Goal: Feedback & Contribution: Contribute content

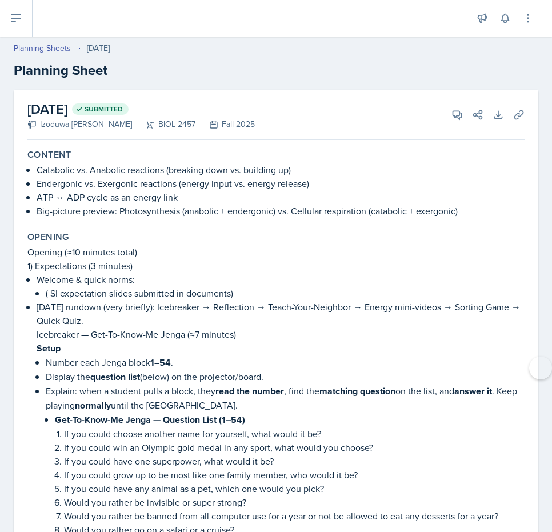
click at [445, 199] on p "ATP ↔ ADP cycle as an energy link" at bounding box center [281, 197] width 488 height 14
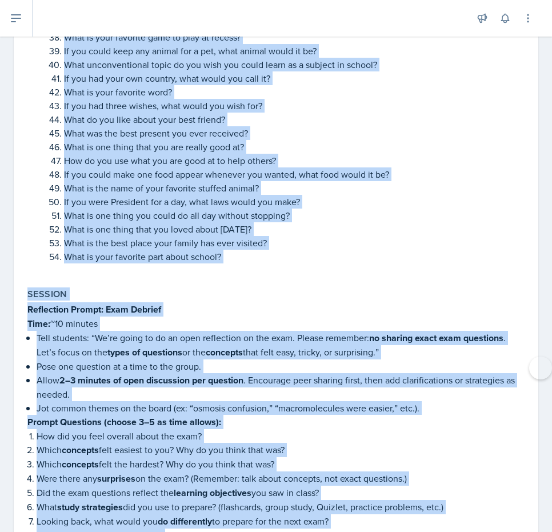
scroll to position [928, 0]
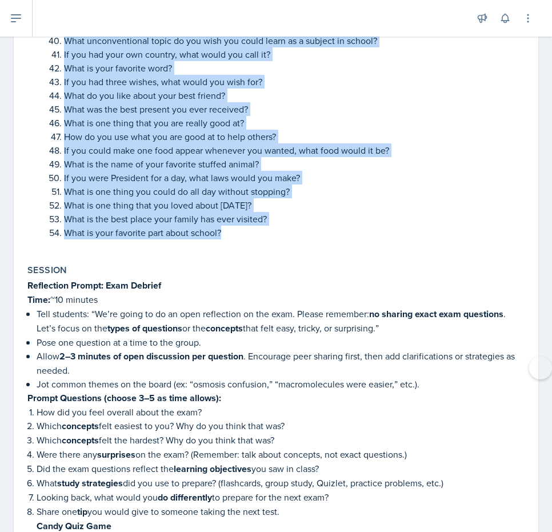
drag, startPoint x: 26, startPoint y: 110, endPoint x: 278, endPoint y: 250, distance: 288.3
copy div "Opening (≈10 minutes total) 1) Expectations (3 minutes) Welcome & quick norms: …"
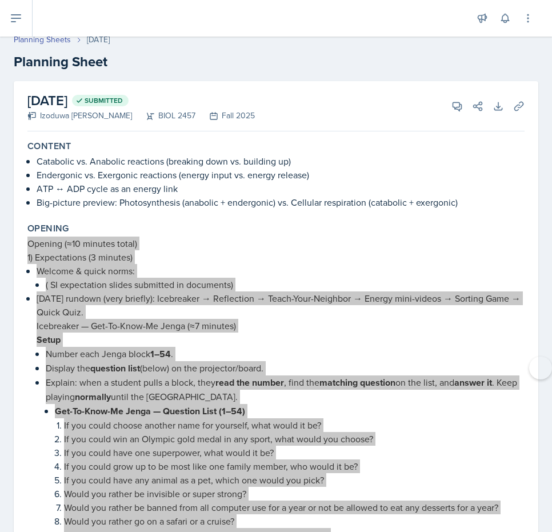
scroll to position [0, 0]
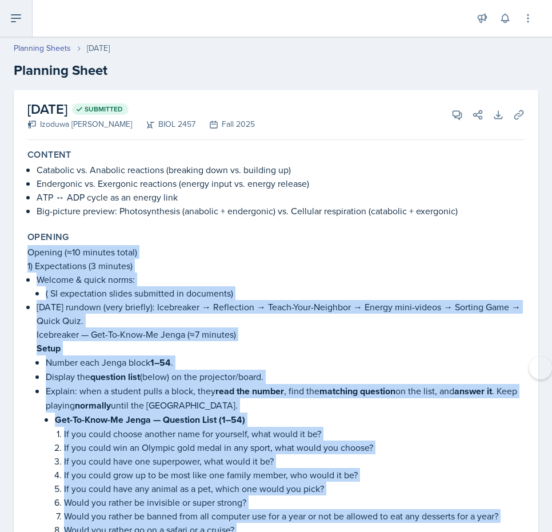
click at [21, 15] on icon at bounding box center [16, 18] width 14 height 14
click at [0, 0] on button at bounding box center [0, 0] width 0 height 0
click at [21, 15] on icon at bounding box center [16, 18] width 14 height 14
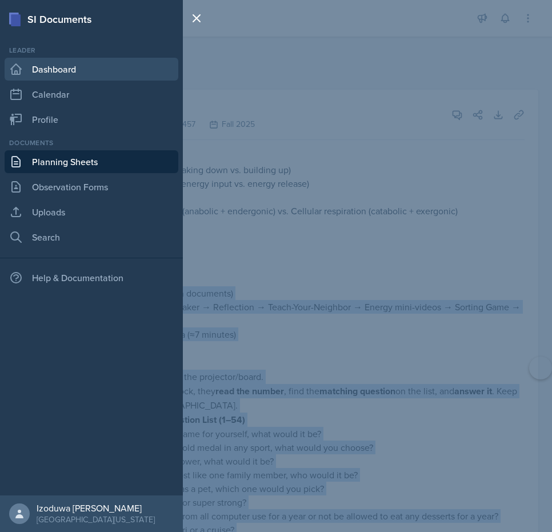
click at [71, 77] on link "Dashboard" at bounding box center [92, 69] width 174 height 23
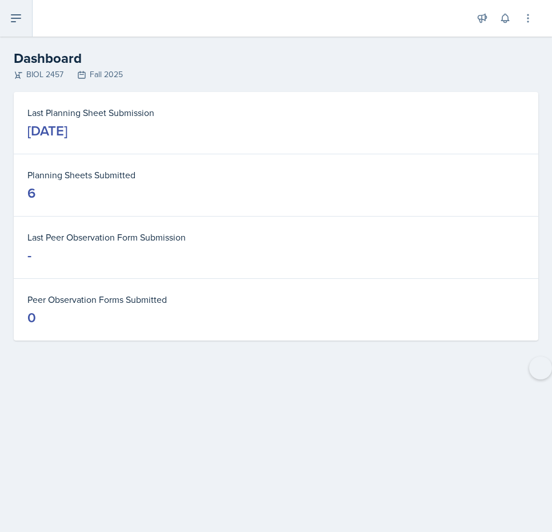
click at [26, 24] on button at bounding box center [16, 18] width 33 height 37
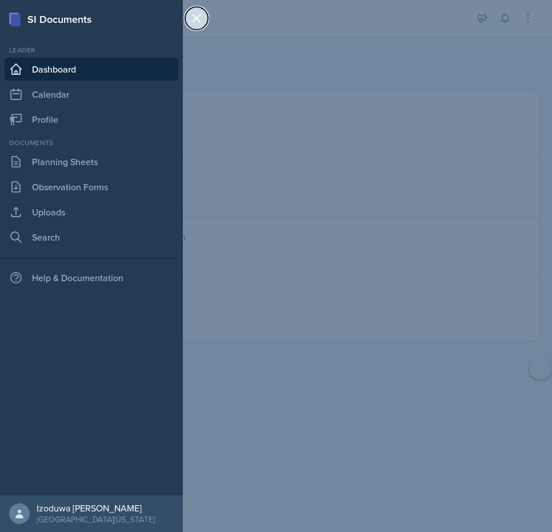
click at [194, 14] on icon at bounding box center [197, 18] width 14 height 14
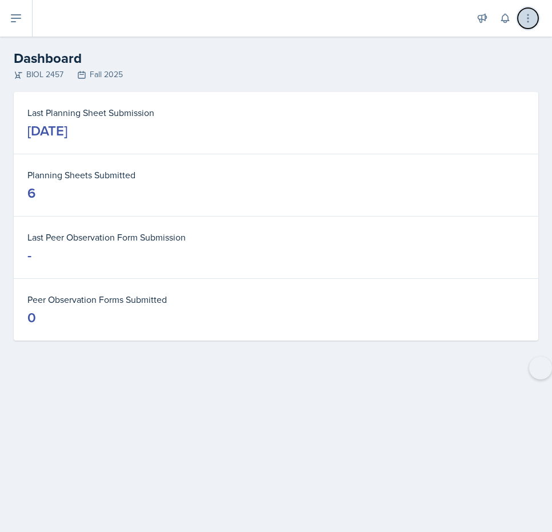
click at [525, 18] on icon at bounding box center [527, 18] width 11 height 11
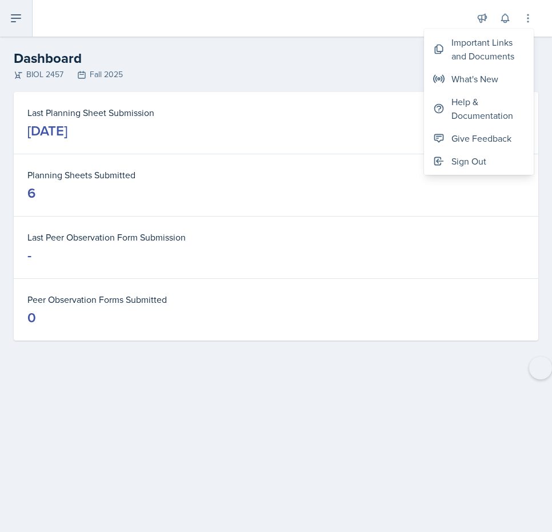
click at [15, 27] on button at bounding box center [16, 18] width 33 height 37
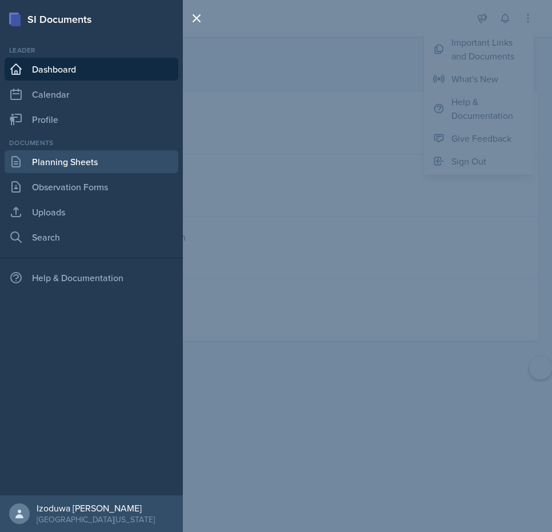
click at [66, 158] on link "Planning Sheets" at bounding box center [92, 161] width 174 height 23
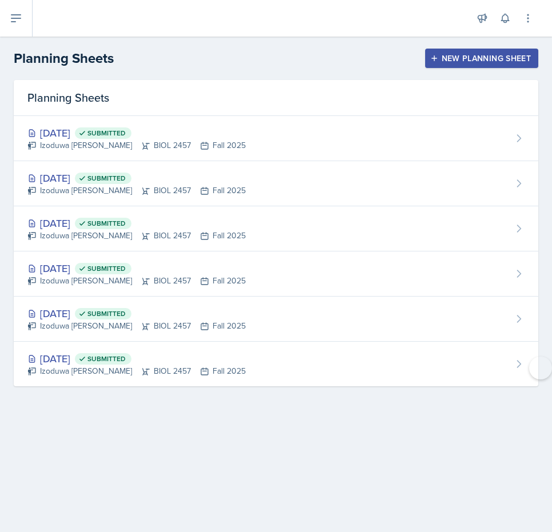
click at [479, 61] on div "New Planning Sheet" at bounding box center [482, 58] width 98 height 9
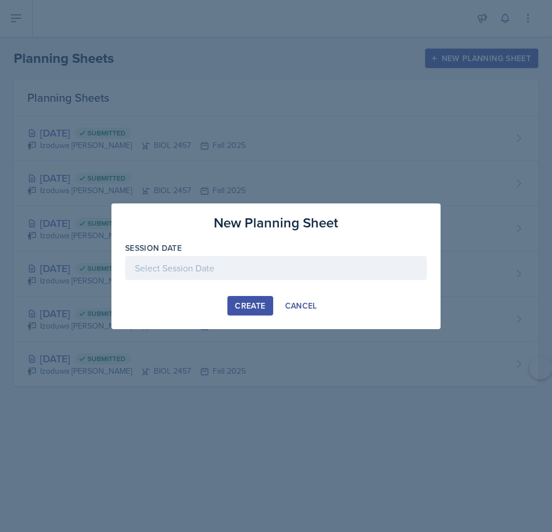
click at [242, 261] on div at bounding box center [276, 268] width 302 height 24
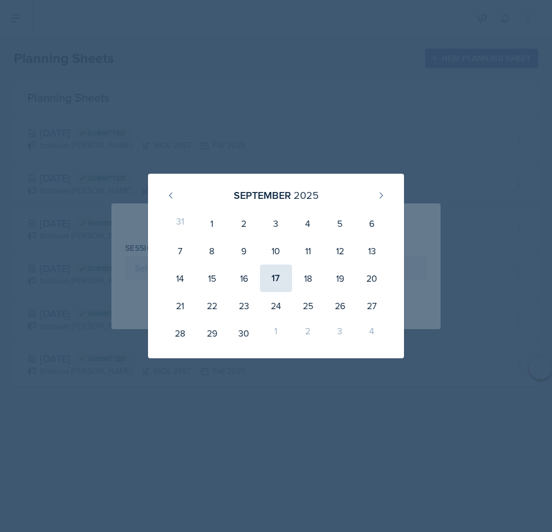
click at [282, 281] on div "17" at bounding box center [276, 278] width 32 height 27
type input "September 17th, 2025"
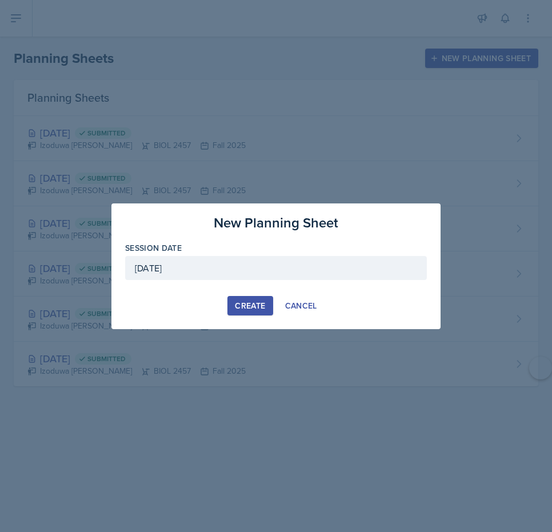
click at [261, 305] on div "Create" at bounding box center [250, 305] width 30 height 9
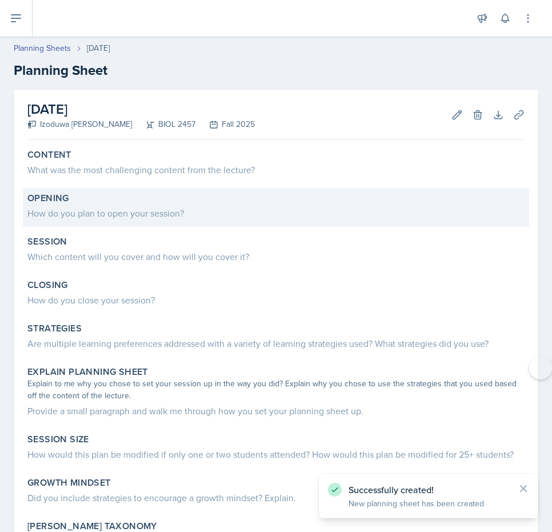
click at [271, 206] on div "How do you plan to open your session?" at bounding box center [275, 213] width 497 height 14
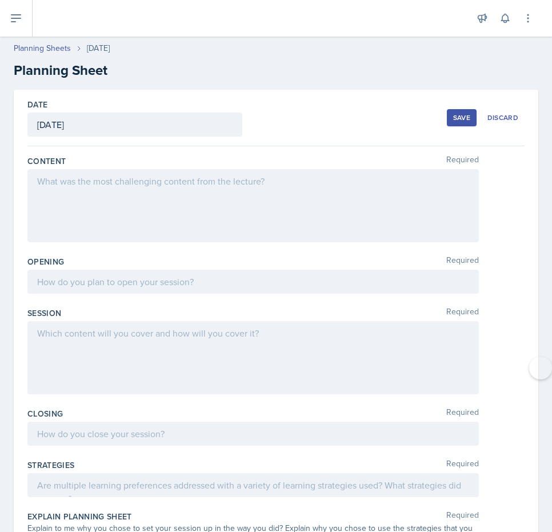
click at [220, 289] on div at bounding box center [253, 282] width 452 height 24
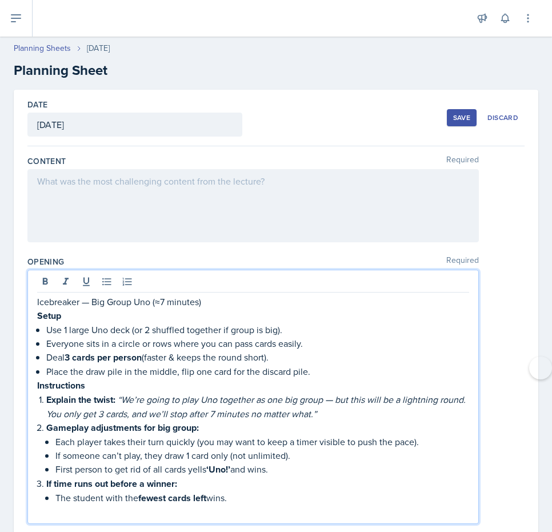
click at [205, 295] on p "Icebreaker — Big Group Uno (≈7 minutes)" at bounding box center [253, 302] width 432 height 14
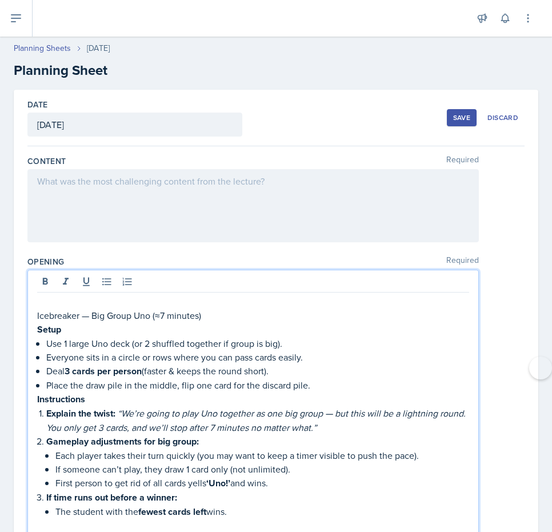
click at [42, 305] on p at bounding box center [253, 302] width 432 height 14
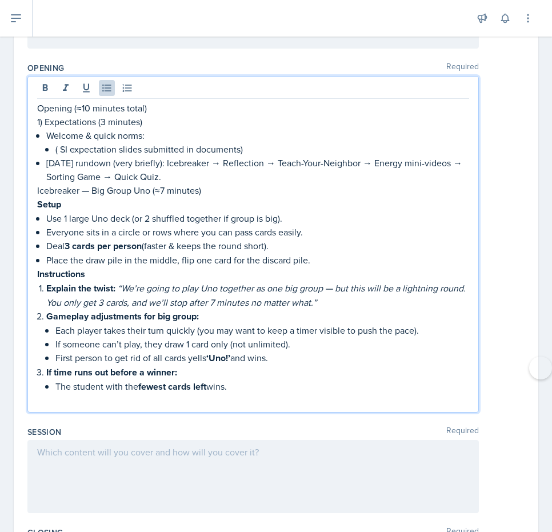
scroll to position [198, 0]
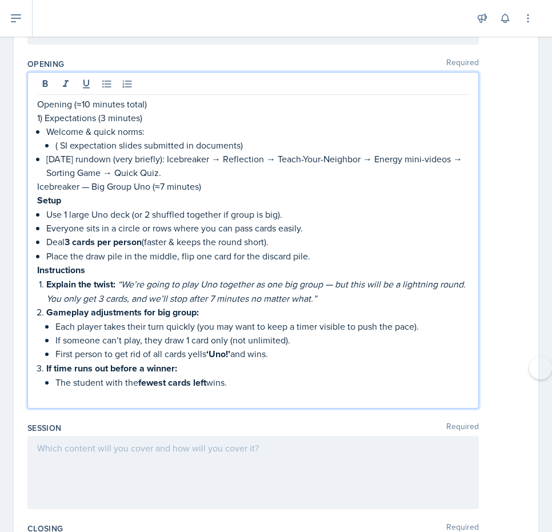
click at [238, 396] on p at bounding box center [253, 397] width 432 height 14
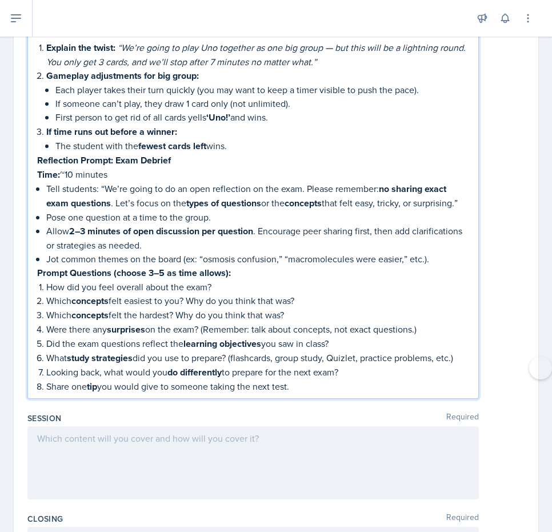
scroll to position [437, 0]
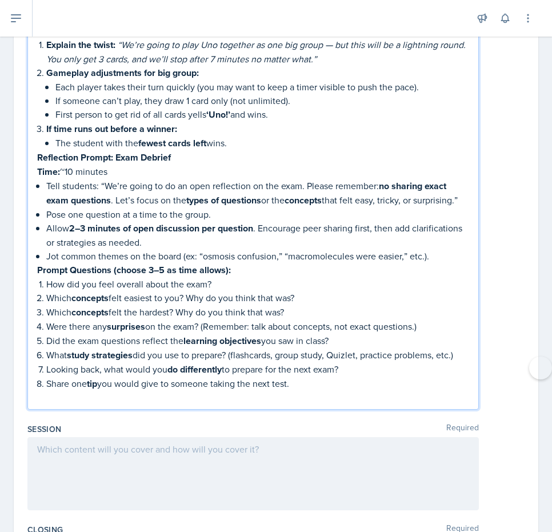
click at [201, 154] on p "Reflection Prompt: Exam Debrief" at bounding box center [253, 157] width 432 height 14
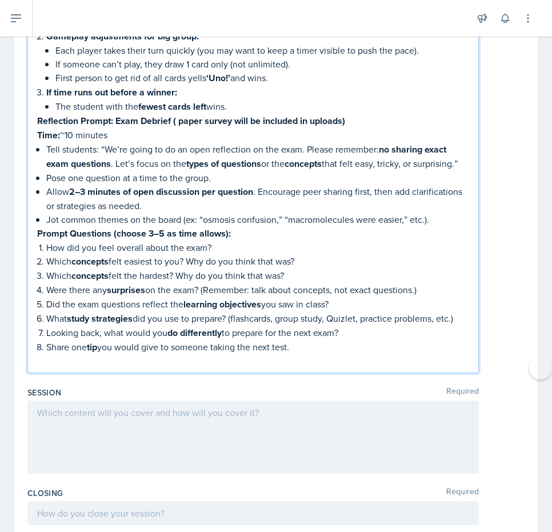
scroll to position [491, 0]
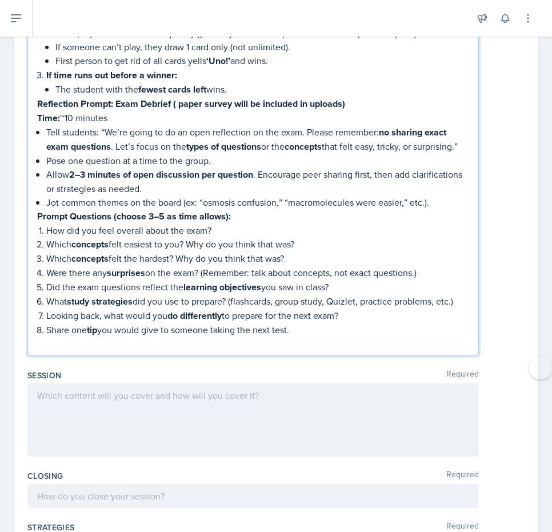
click at [334, 329] on p "Share one tip you would give to someone taking the next test." at bounding box center [257, 330] width 423 height 14
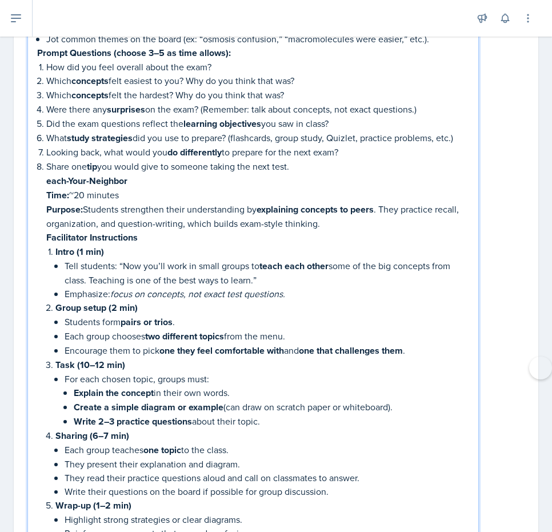
scroll to position [653, 0]
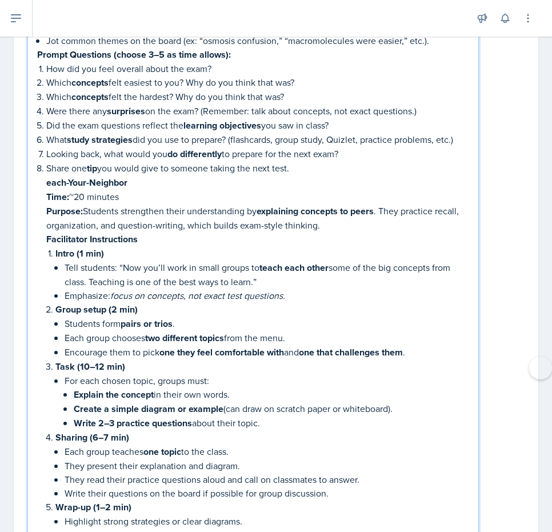
click at [46, 176] on strong "each-Your-Neighbor" at bounding box center [86, 182] width 81 height 13
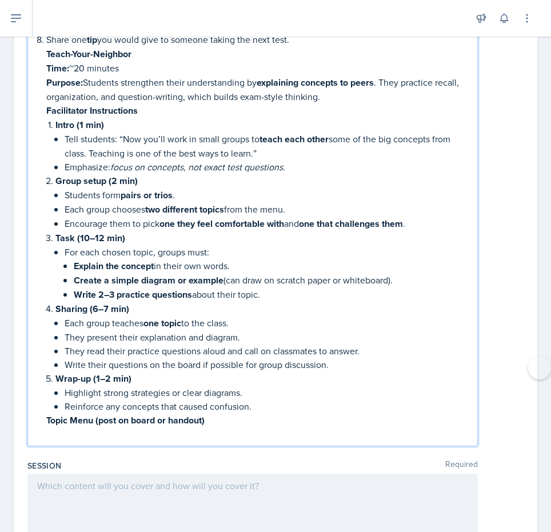
scroll to position [795, 0]
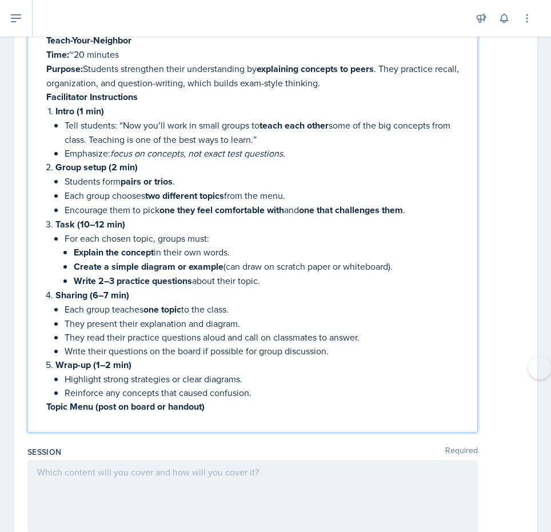
click at [124, 425] on p at bounding box center [257, 421] width 422 height 14
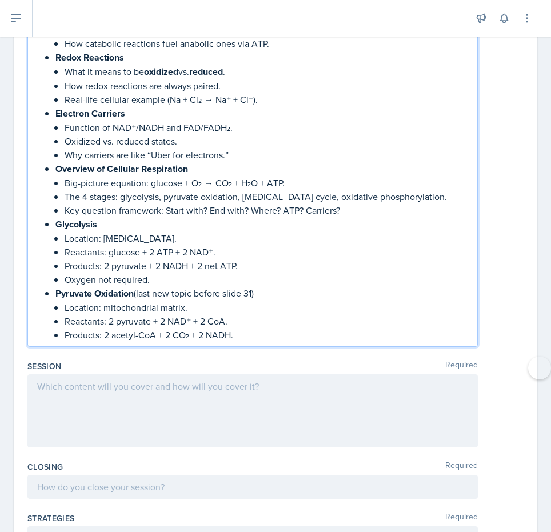
scroll to position [1275, 0]
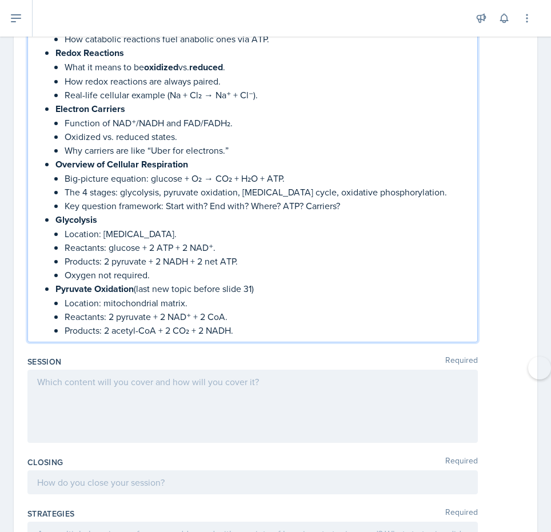
drag, startPoint x: 258, startPoint y: 289, endPoint x: 138, endPoint y: 287, distance: 120.0
click at [138, 287] on p "Pyruvate Oxidation (last new topic before slide 31)" at bounding box center [261, 289] width 413 height 14
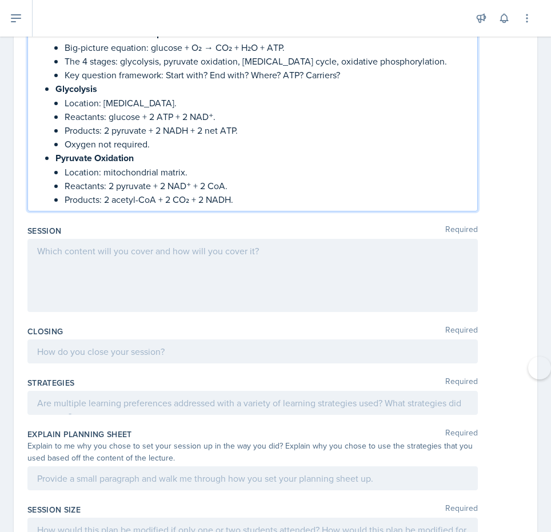
scroll to position [1391, 0]
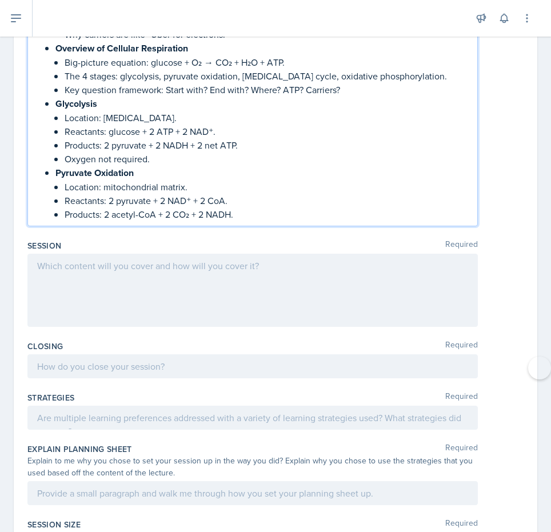
click at [239, 214] on p "Products: 2 acetyl-CoA + 2 CO₂ + 2 NADH." at bounding box center [267, 214] width 404 height 14
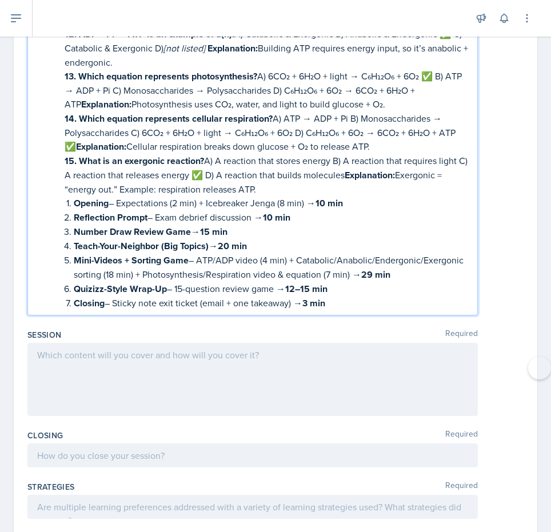
scroll to position [3605, 0]
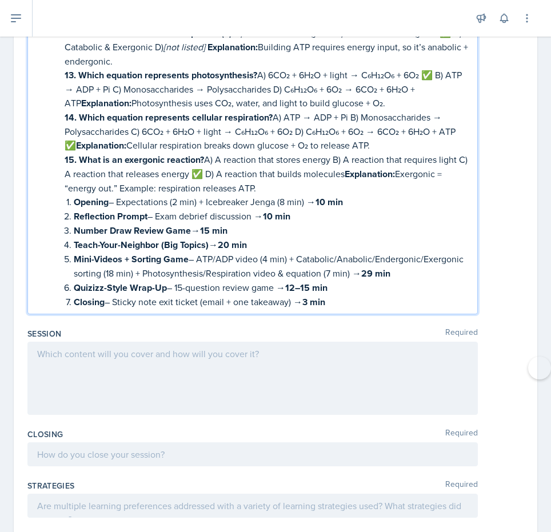
click at [281, 201] on p "Opening – Expectations (2 min) + Icebreaker Jenga (8 min) → 10 min" at bounding box center [271, 202] width 394 height 14
drag, startPoint x: 73, startPoint y: 228, endPoint x: 233, endPoint y: 229, distance: 159.5
click at [233, 229] on li "Number Draw Review Game → 15 min" at bounding box center [271, 230] width 394 height 14
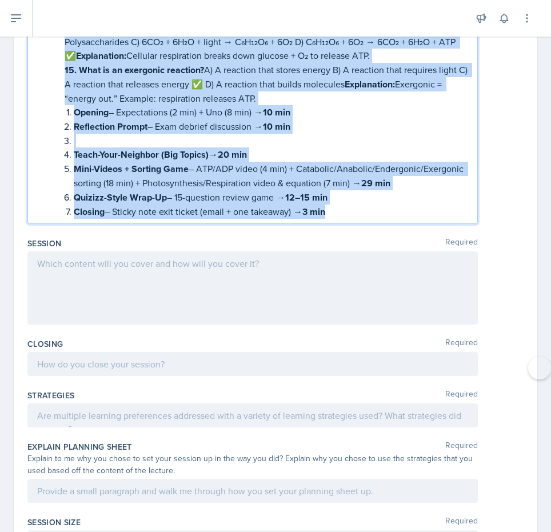
scroll to position [3797, 0]
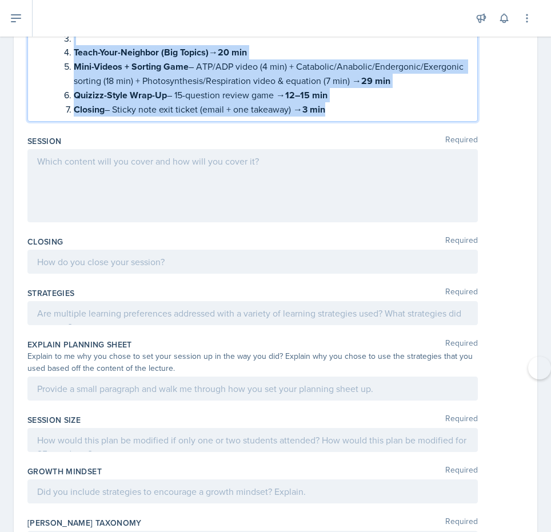
drag, startPoint x: 40, startPoint y: 305, endPoint x: 346, endPoint y: 106, distance: 365.1
copy div "Opening (≈10 minutes total) 1) Expectations (3 minutes) Welcome & quick norms: …"
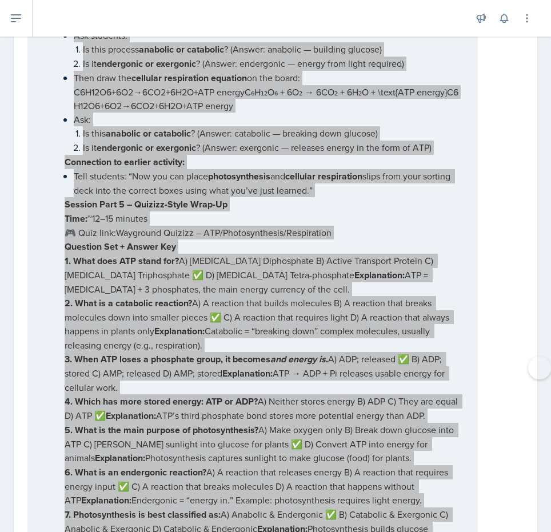
scroll to position [2913, 0]
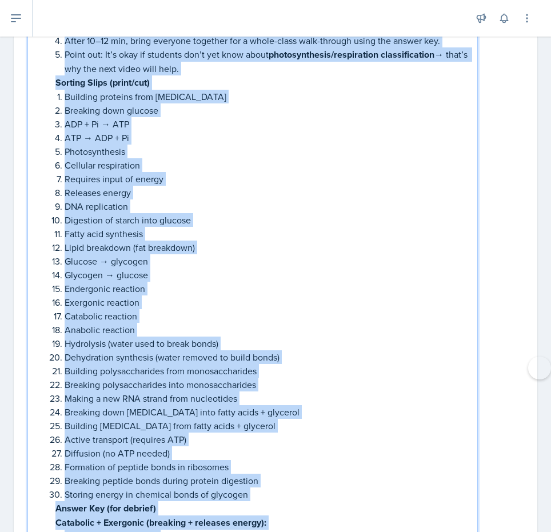
click at [343, 378] on p "Building polysaccharides from monosaccharides" at bounding box center [267, 371] width 404 height 14
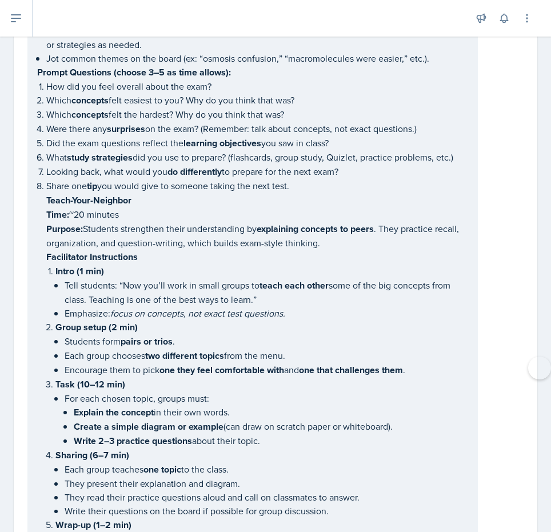
scroll to position [642, 0]
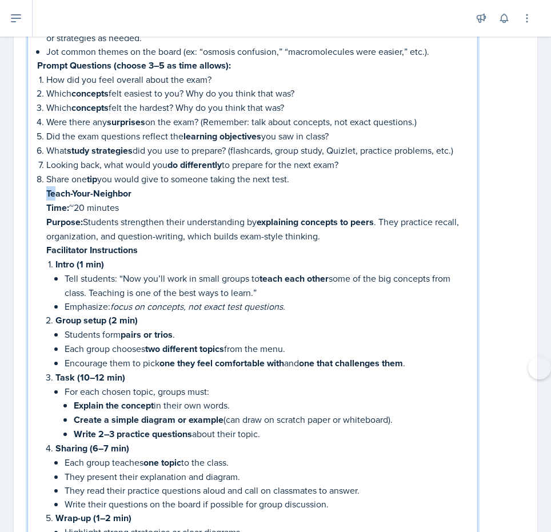
drag, startPoint x: 46, startPoint y: 203, endPoint x: 59, endPoint y: 206, distance: 13.6
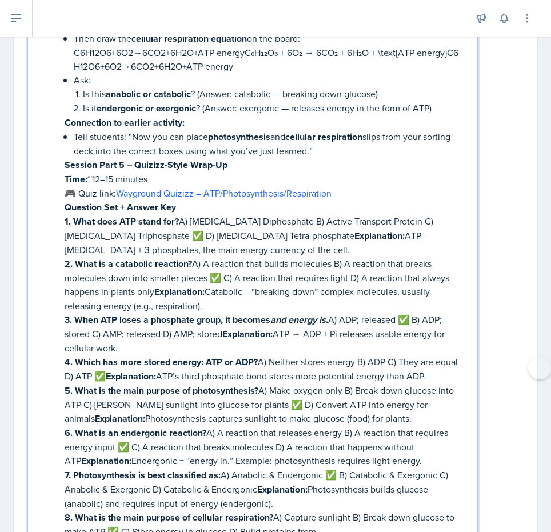
scroll to position [2952, 0]
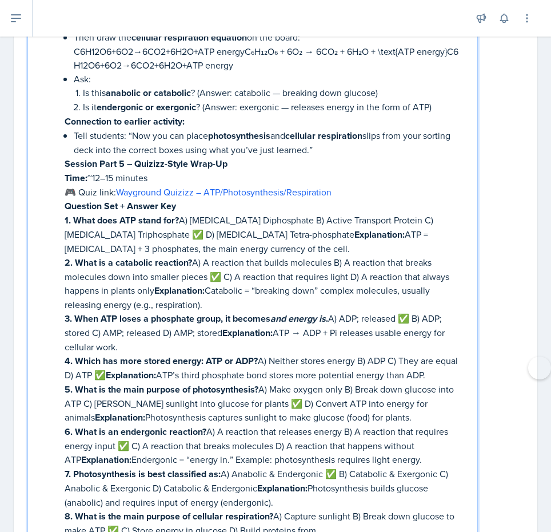
click at [317, 157] on p "Tell students: “Now you can place photosynthesis and cellular respiration slips…" at bounding box center [271, 143] width 394 height 28
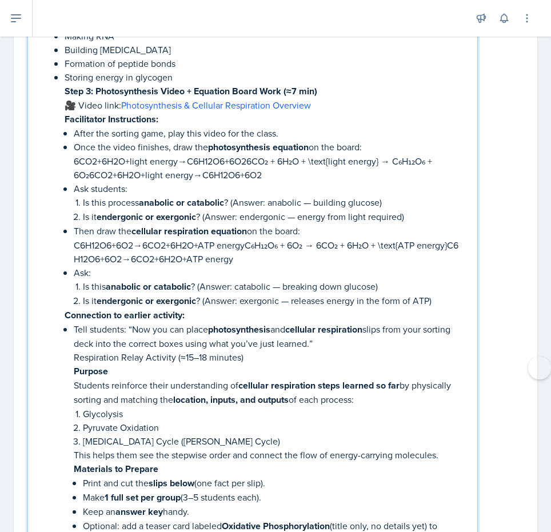
scroll to position [2765, 0]
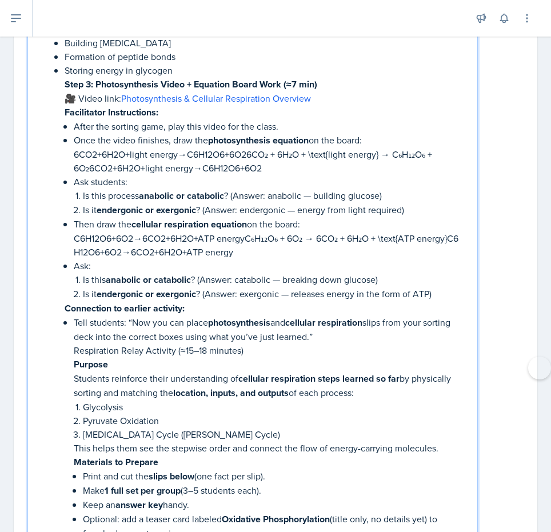
click at [75, 357] on p "Respiration Relay Activity (≈15–18 minutes)" at bounding box center [271, 350] width 394 height 14
drag, startPoint x: 75, startPoint y: 358, endPoint x: 237, endPoint y: 356, distance: 161.8
click at [237, 356] on p "Respiration Relay Activity (≈15–18 minutes)" at bounding box center [271, 350] width 394 height 14
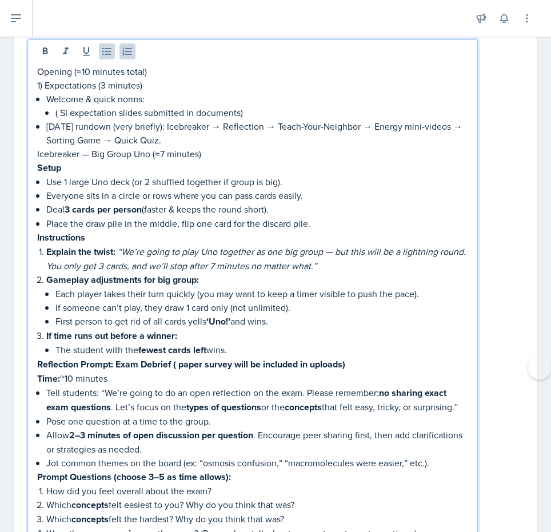
scroll to position [0, 0]
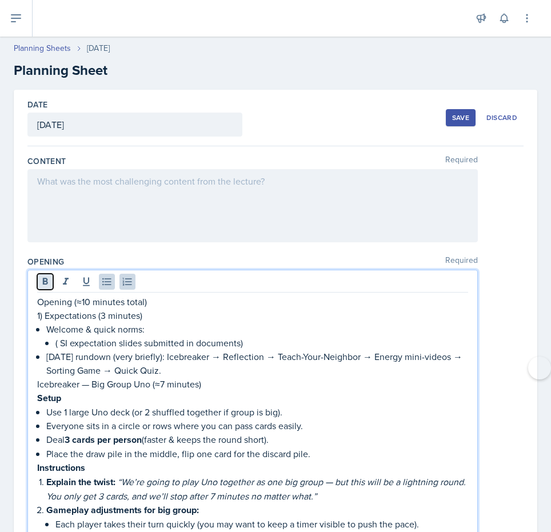
click at [43, 279] on icon at bounding box center [45, 281] width 5 height 7
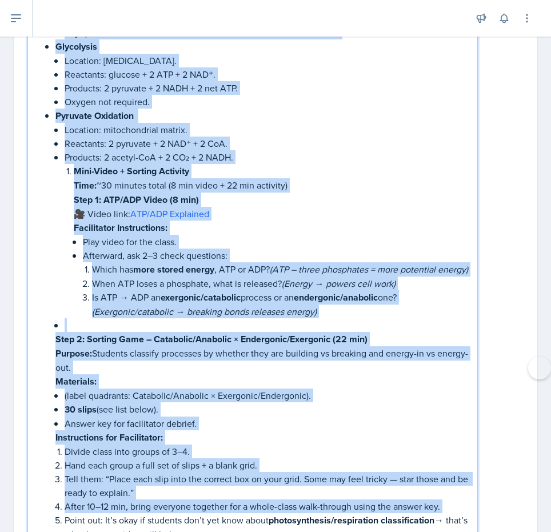
scroll to position [1450, 0]
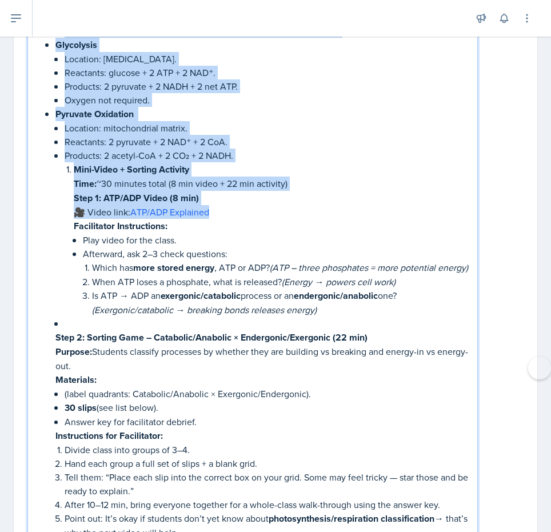
drag, startPoint x: 46, startPoint y: 155, endPoint x: 263, endPoint y: 217, distance: 225.9
click at [233, 221] on p "Facilitator Instructions:" at bounding box center [271, 226] width 394 height 14
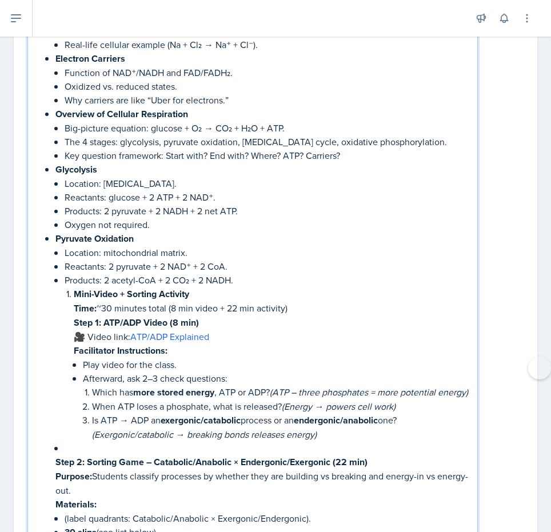
scroll to position [1320, 0]
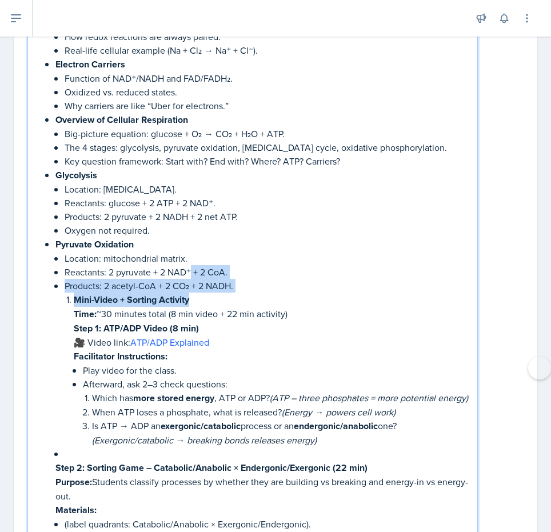
drag, startPoint x: 239, startPoint y: 293, endPoint x: 192, endPoint y: 277, distance: 49.3
click at [192, 277] on ul "Location: mitochondrial matrix. Reactants: 2 pyruvate + 2 NAD⁺ + 2 CoA. Product…" at bounding box center [267, 355] width 404 height 209
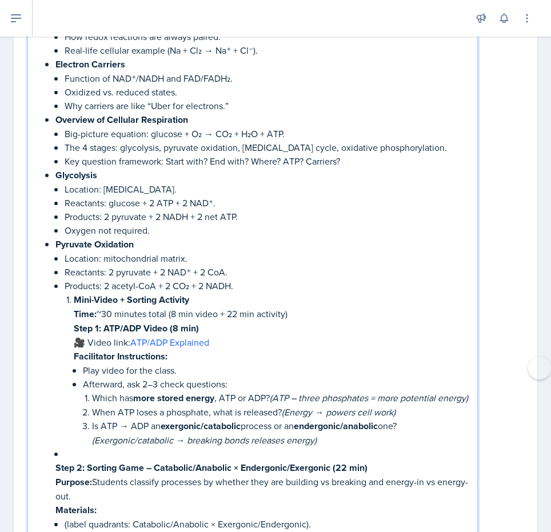
click at [263, 272] on p "Reactants: 2 pyruvate + 2 NAD⁺ + 2 CoA." at bounding box center [267, 272] width 404 height 14
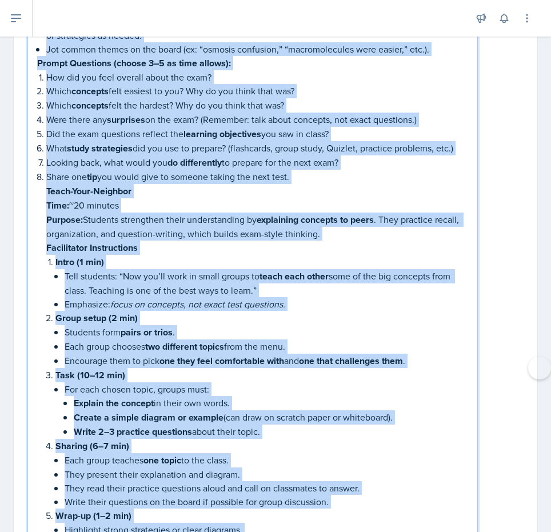
scroll to position [442, 0]
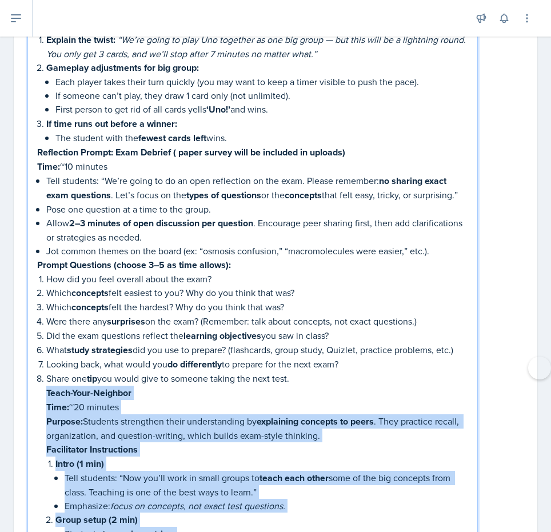
drag, startPoint x: 255, startPoint y: 282, endPoint x: 42, endPoint y: 404, distance: 246.0
copy li "Teach-Your-Neighbor Time: ~20 minutes Purpose: Students strengthen their unders…"
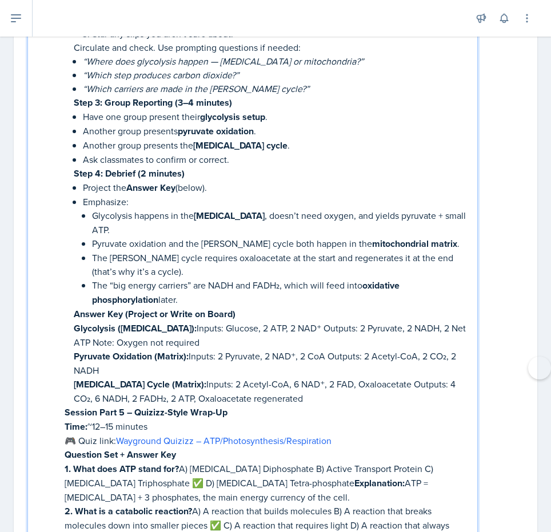
scroll to position [3973, 0]
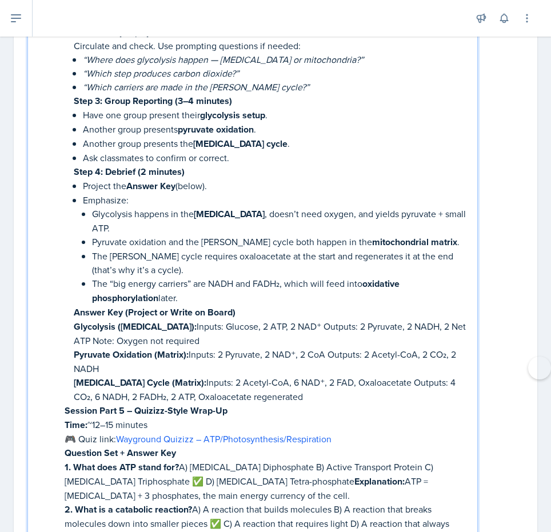
click at [285, 376] on p "Citric Acid Cycle (Matrix): Inputs: 2 Acetyl-CoA, 6 NAD⁺, 2 FAD, Oxaloacetate O…" at bounding box center [271, 390] width 394 height 28
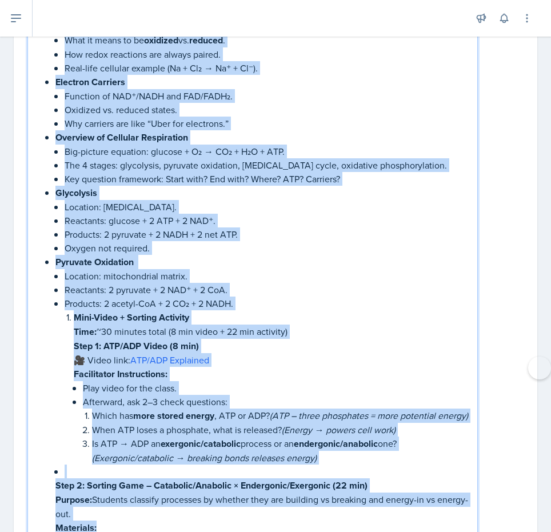
scroll to position [1313, 0]
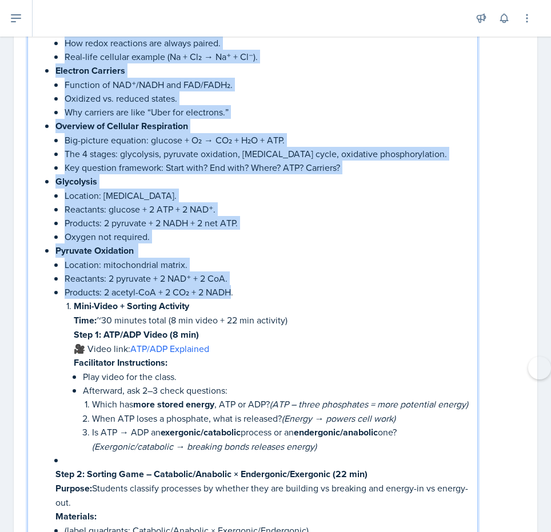
drag, startPoint x: 46, startPoint y: 110, endPoint x: 231, endPoint y: 293, distance: 260.7
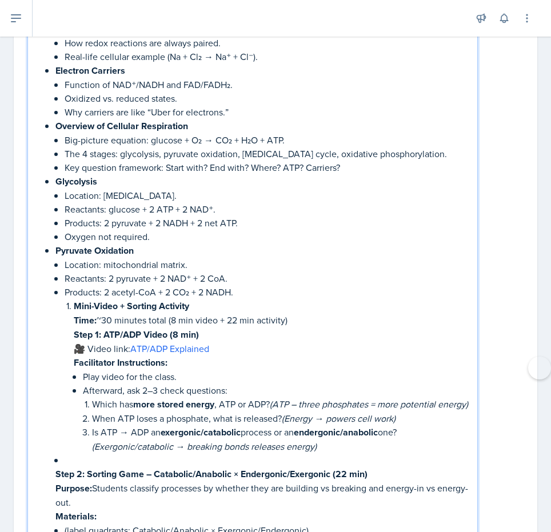
scroll to position [810, 0]
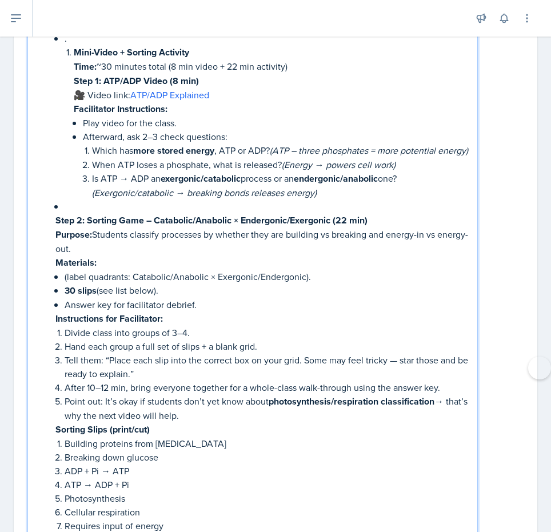
click at [75, 213] on p at bounding box center [267, 206] width 404 height 14
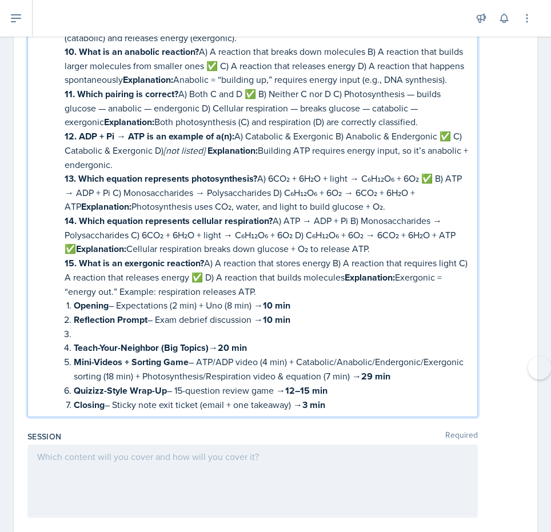
scroll to position [4814, 0]
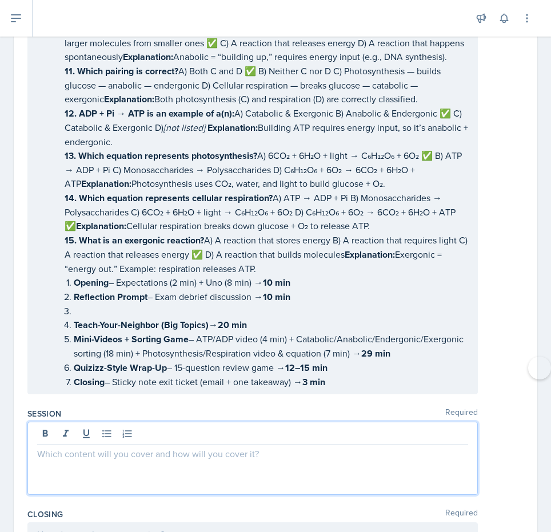
click at [306, 447] on p at bounding box center [252, 454] width 431 height 14
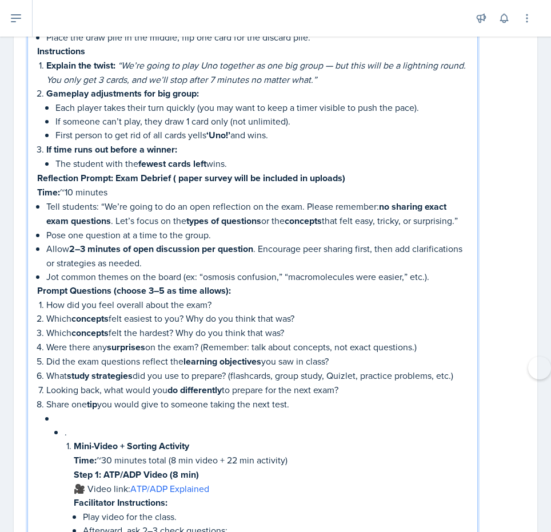
scroll to position [437, 0]
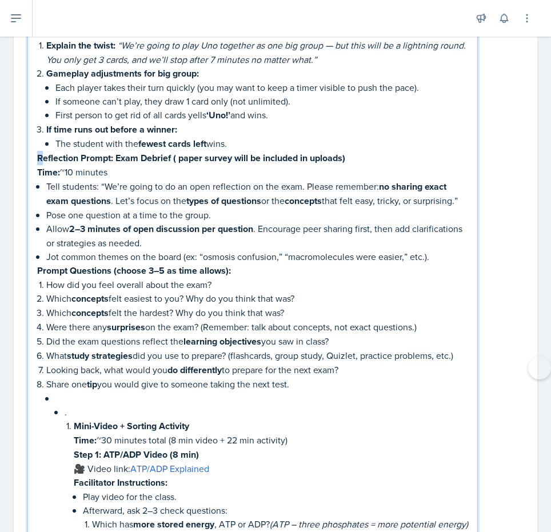
click at [42, 154] on strong "Reflection Prompt: Exam Debrief ( paper survey will be included in uploads)" at bounding box center [191, 157] width 308 height 13
click at [37, 153] on strong "eflection Prompt: Exam Debrief ( paper survey will be included in uploads)" at bounding box center [196, 157] width 319 height 13
click at [141, 198] on p "Tell students: “We’re going to do an open reflection on the exam. Please rememb…" at bounding box center [257, 193] width 422 height 29
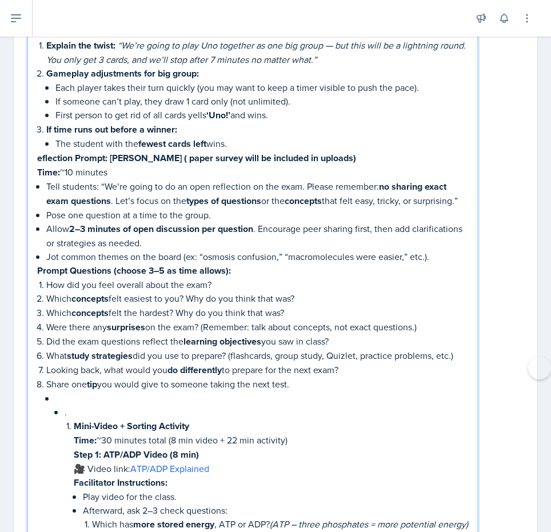
click at [37, 158] on strong "eflection Prompt: Exam Debrief ( paper survey will be included in uploads)" at bounding box center [196, 157] width 319 height 13
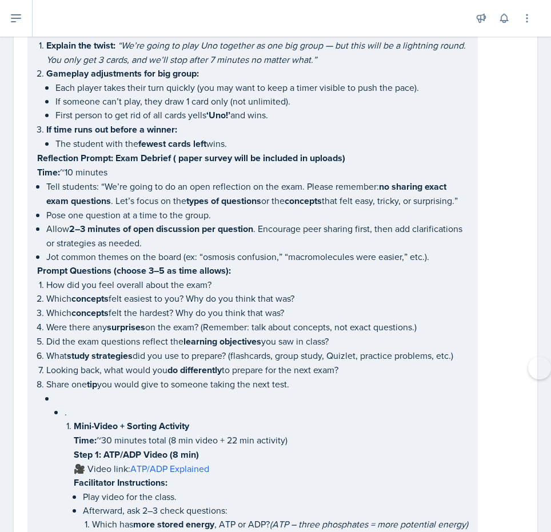
drag, startPoint x: 29, startPoint y: 154, endPoint x: 124, endPoint y: 215, distance: 112.9
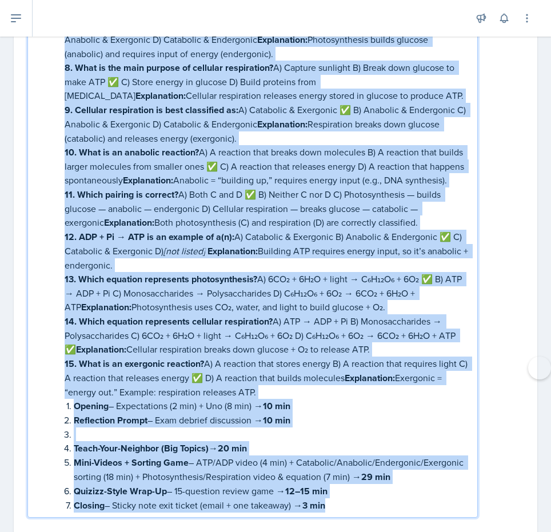
scroll to position [4726, 0]
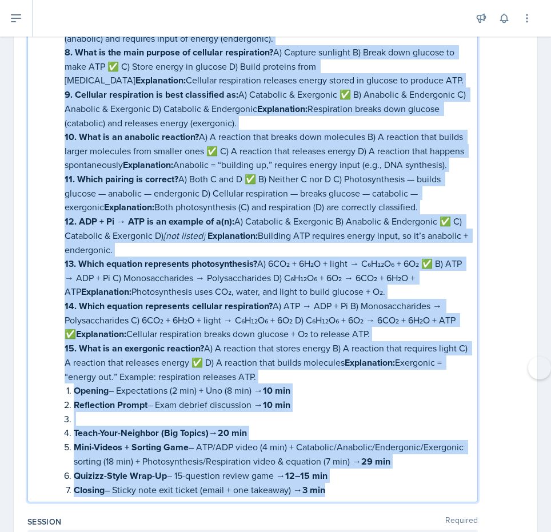
drag, startPoint x: 38, startPoint y: 153, endPoint x: 325, endPoint y: 321, distance: 332.5
copy div "Reflection Prompt: Exam Debrief ( paper survey will be included in uploads) Tim…"
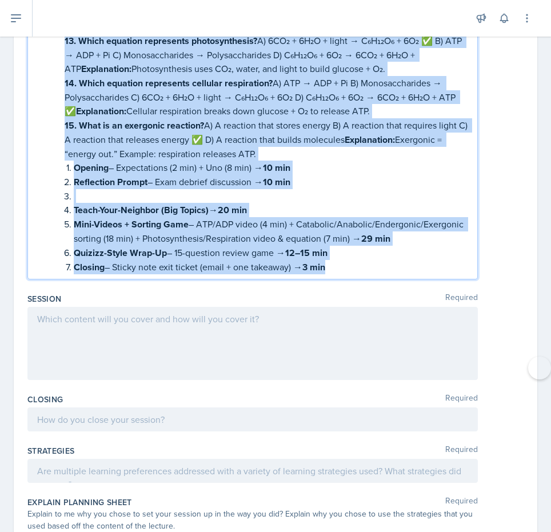
click at [342, 307] on div at bounding box center [252, 343] width 450 height 73
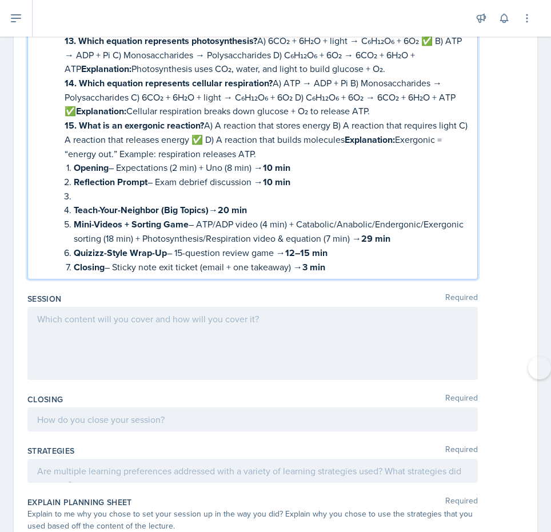
scroll to position [4948, 0]
click at [342, 307] on div at bounding box center [252, 343] width 450 height 73
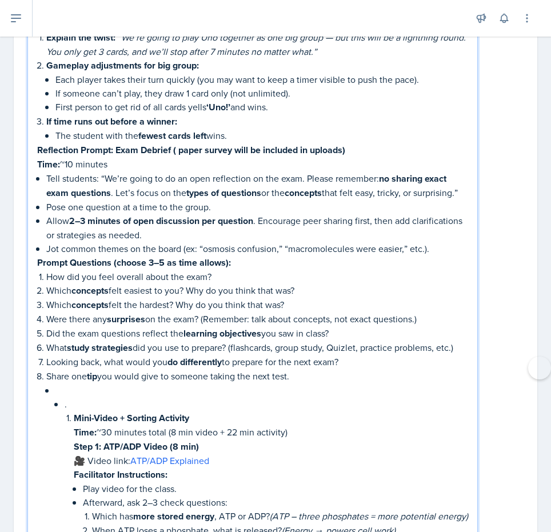
scroll to position [465, 0]
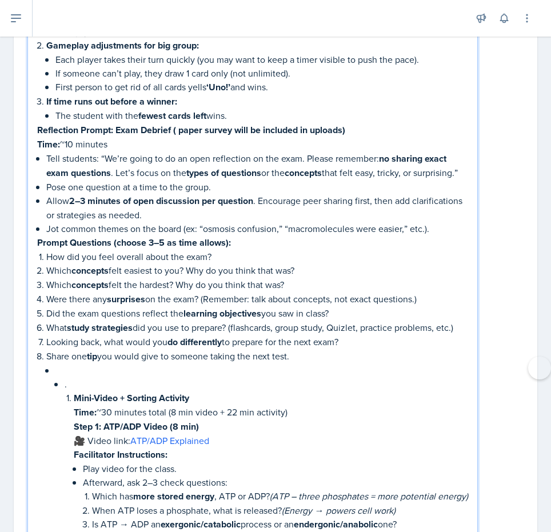
click at [165, 260] on p "How did you feel overall about the exam?" at bounding box center [257, 257] width 422 height 14
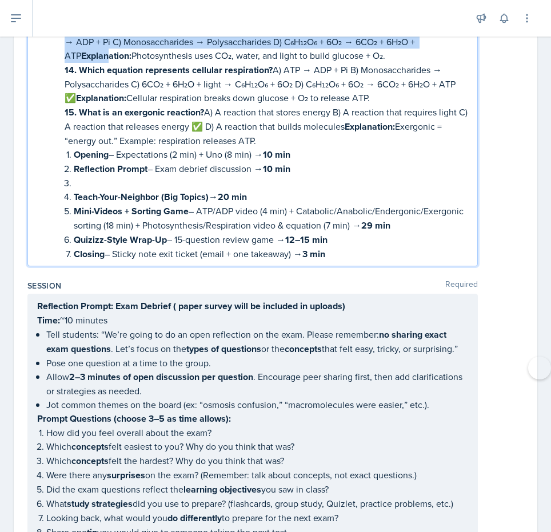
scroll to position [4835, 0]
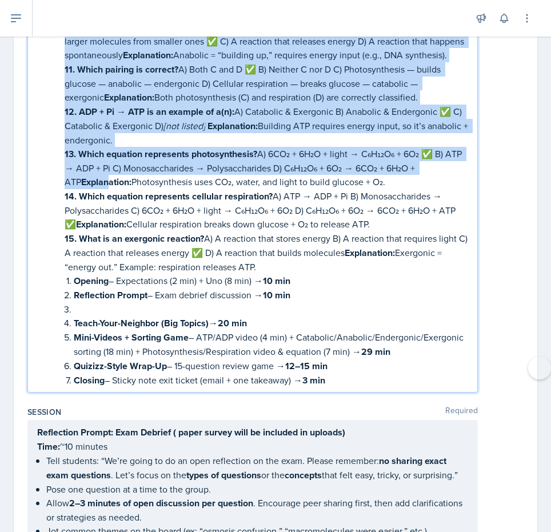
drag, startPoint x: 43, startPoint y: 127, endPoint x: 260, endPoint y: 213, distance: 233.3
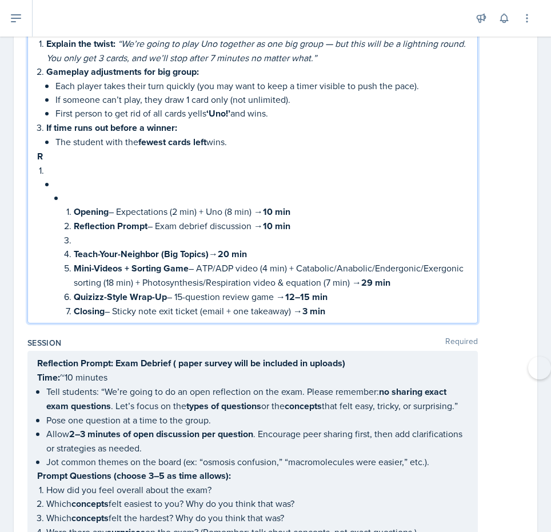
scroll to position [437, 0]
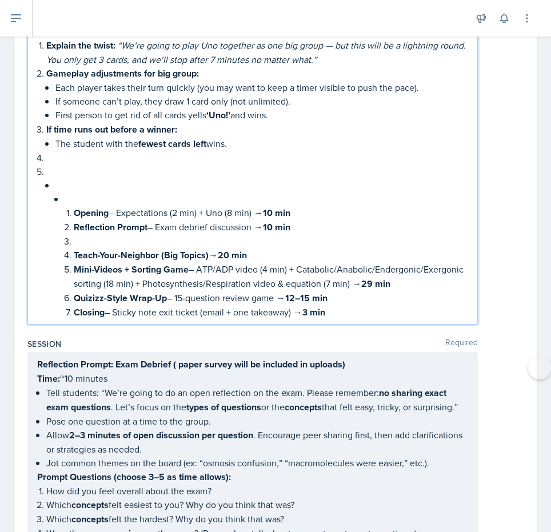
click at [54, 195] on li "Opening – Expectations (2 min) + Uno (8 min) → 10 min Reflection Prompt – Exam …" at bounding box center [257, 242] width 422 height 155
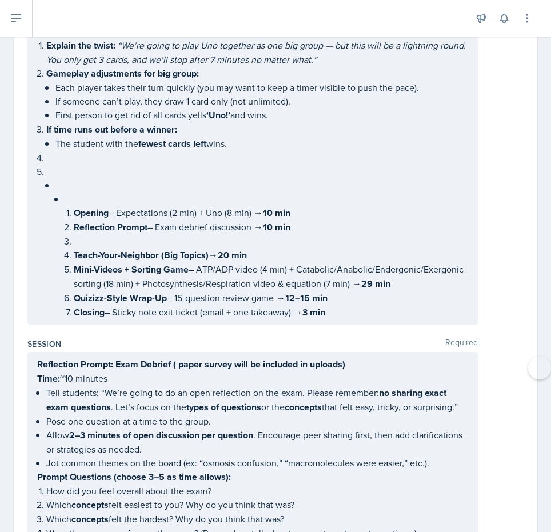
drag, startPoint x: 34, startPoint y: 159, endPoint x: 97, endPoint y: 194, distance: 72.2
click at [97, 194] on div "Opening (≈10 minutes total) 1) Expectations (3 minutes) Welcome & quick norms: …" at bounding box center [252, 79] width 450 height 492
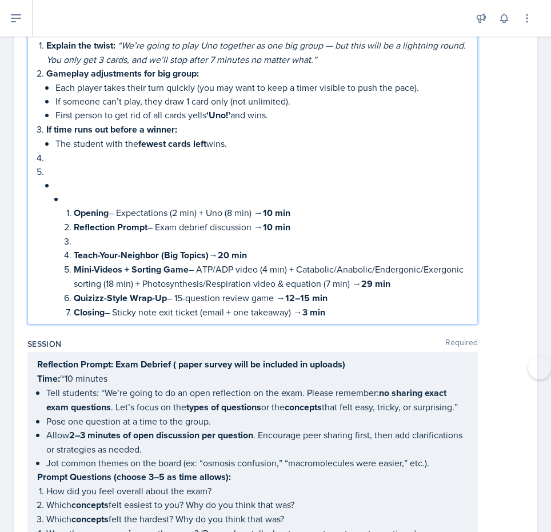
click at [97, 194] on p at bounding box center [267, 199] width 404 height 14
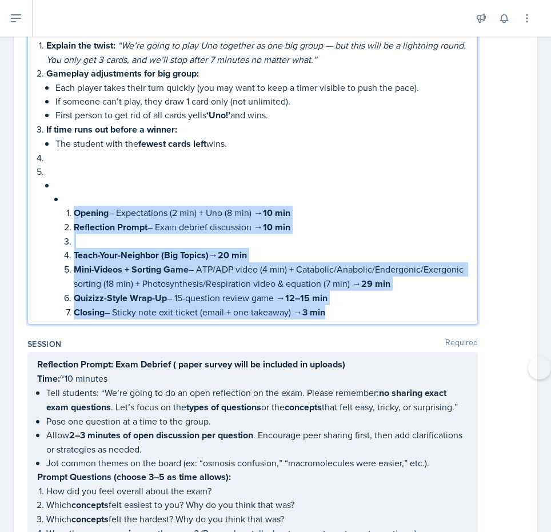
drag, startPoint x: 67, startPoint y: 209, endPoint x: 307, endPoint y: 325, distance: 267.1
click at [307, 325] on div "Opening Required Opening (≈10 minutes total) 1) Expectations (3 minutes) Welcom…" at bounding box center [275, 74] width 496 height 519
copy ol "Opening – Expectations (2 min) + Uno (8 min) → 10 min Reflection Prompt – Exam …"
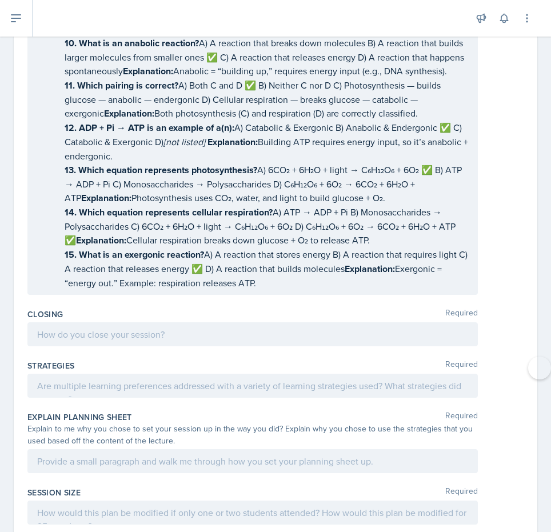
click at [285, 247] on p "15. What is an exergonic reaction? A) A reaction that stores energy B) A reacti…" at bounding box center [267, 268] width 404 height 42
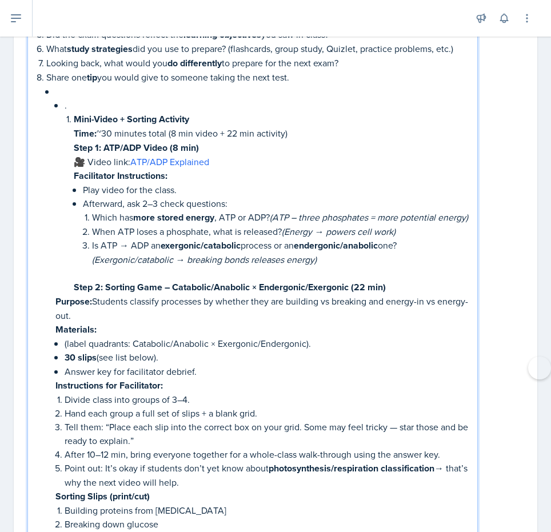
scroll to position [860, 0]
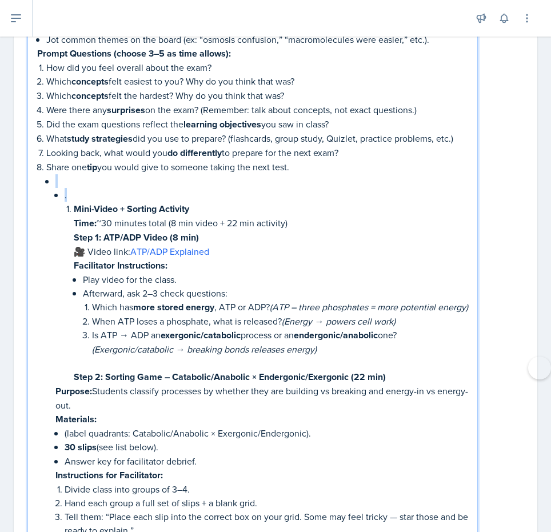
drag, startPoint x: 44, startPoint y: 187, endPoint x: 96, endPoint y: 199, distance: 53.5
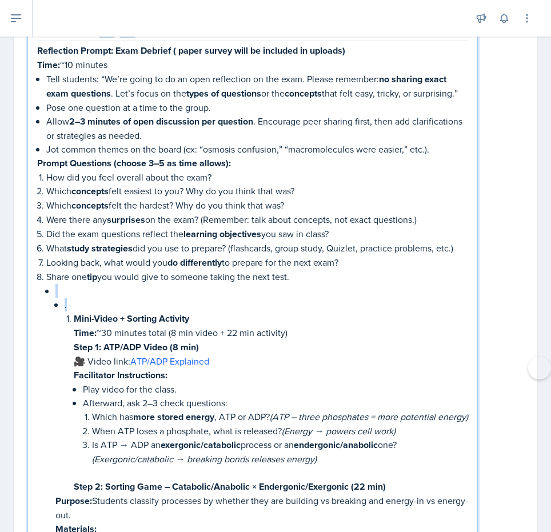
scroll to position [714, 0]
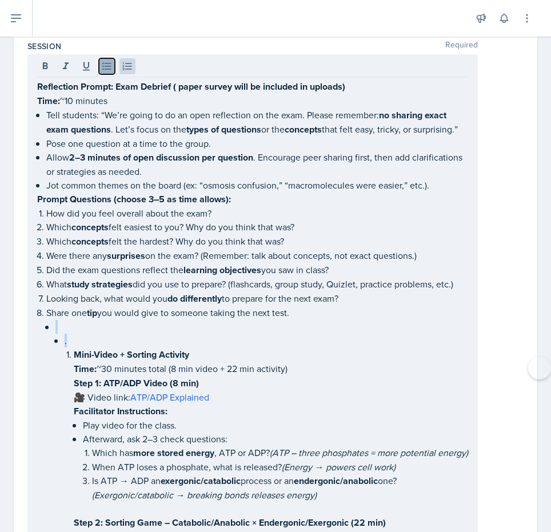
click at [111, 66] on icon at bounding box center [106, 66] width 11 height 11
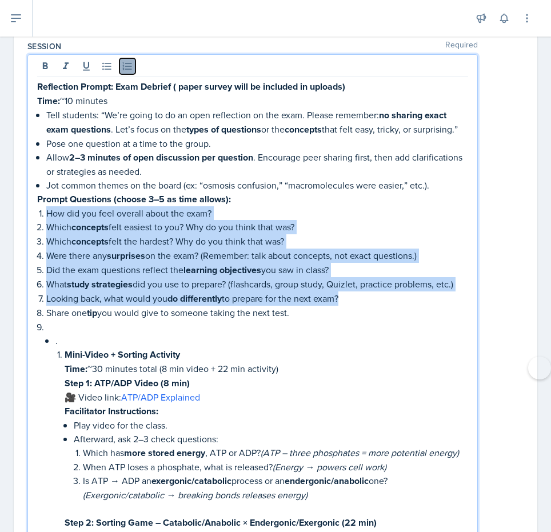
click at [123, 65] on icon at bounding box center [127, 65] width 9 height 7
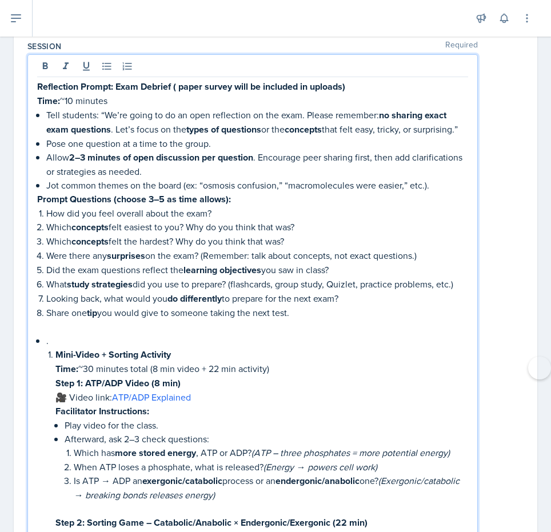
click at [57, 347] on p "." at bounding box center [257, 341] width 422 height 14
click at [46, 342] on li "Mini-Video + Sorting Activity Time: ~30 minutes total (8 min video + 22 min act…" at bounding box center [257, 432] width 422 height 196
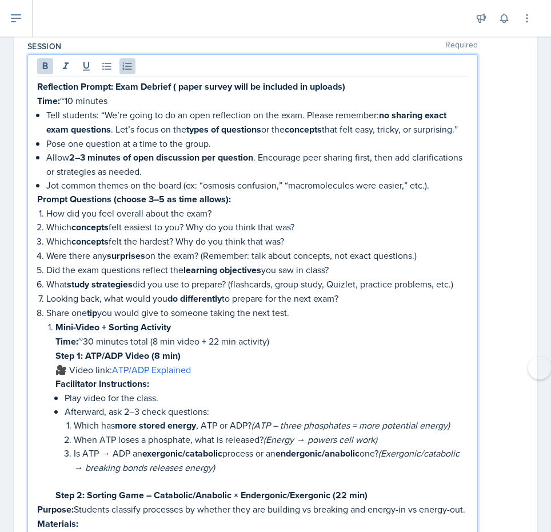
click at [55, 334] on li "Mini-Video + Sorting Activity Time: ~30 minutes total (8 min video + 22 min act…" at bounding box center [261, 411] width 413 height 182
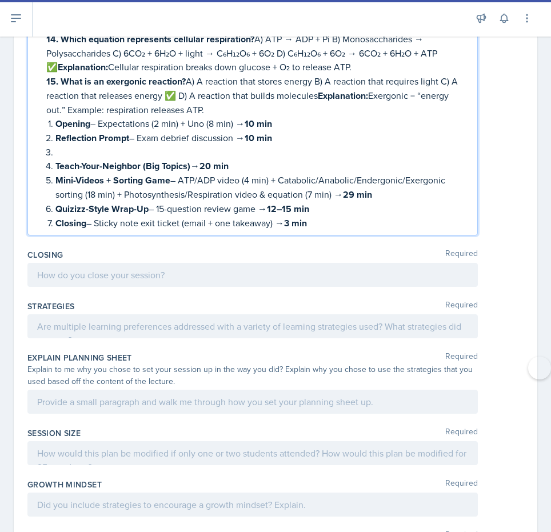
scroll to position [5096, 0]
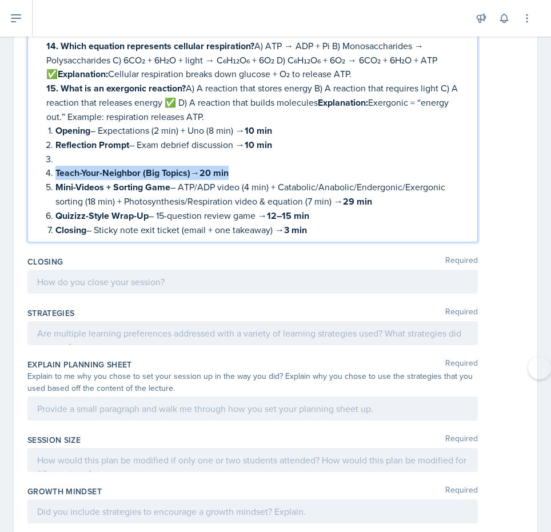
drag, startPoint x: 55, startPoint y: 140, endPoint x: 241, endPoint y: 148, distance: 185.4
click at [241, 166] on p "Teach-Your-Neighbor (Big Topics) → 20 min" at bounding box center [261, 173] width 413 height 14
copy p "Teach-Your-Neighbor (Big Topics) → 20 min"
click at [382, 180] on p "Mini-Videos + Sorting Game – ATP/ADP video (4 min) + Catabolic/Anabolic/Endergo…" at bounding box center [261, 194] width 413 height 29
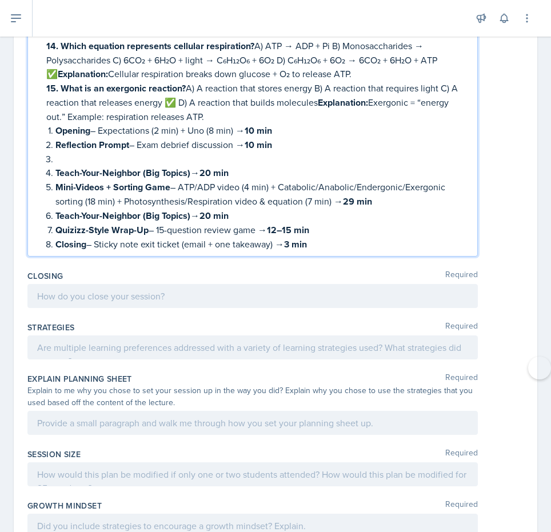
click at [121, 152] on p at bounding box center [261, 159] width 413 height 14
drag, startPoint x: 55, startPoint y: 143, endPoint x: 246, endPoint y: 146, distance: 190.9
click at [246, 166] on li "Teach-Your-Neighbor (Big Topics) → 20 min" at bounding box center [261, 173] width 413 height 14
click at [246, 209] on p "Teach-Your-Neighbor (Big Topics) → 20 min" at bounding box center [261, 216] width 413 height 14
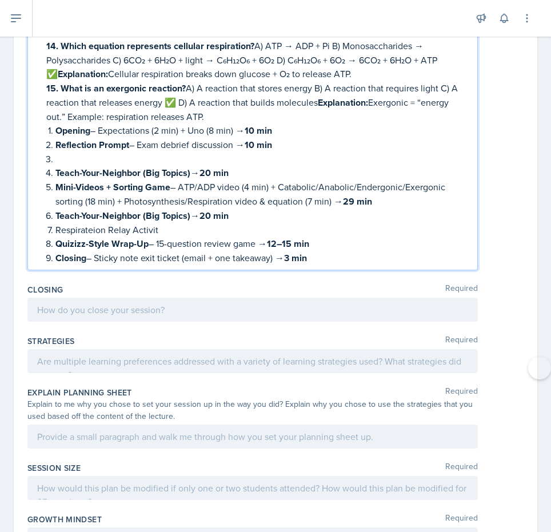
click at [250, 209] on p "Teach-Your-Neighbor (Big Topics) → 20 min" at bounding box center [261, 216] width 413 height 14
click at [174, 223] on p "Respirateion Relay Activit" at bounding box center [261, 230] width 413 height 14
click at [55, 152] on li at bounding box center [261, 159] width 413 height 14
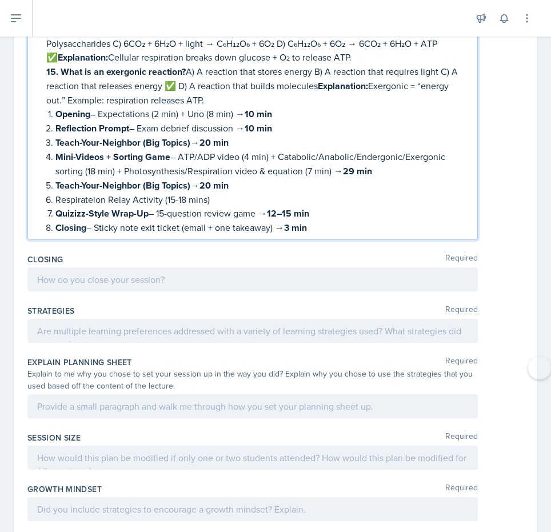
scroll to position [5116, 0]
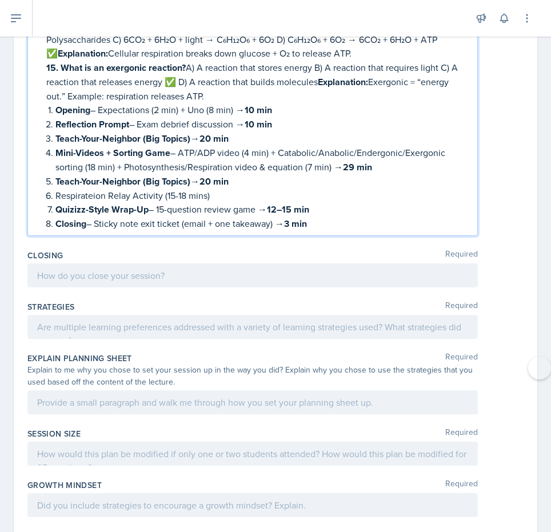
click at [397, 263] on div at bounding box center [252, 275] width 450 height 24
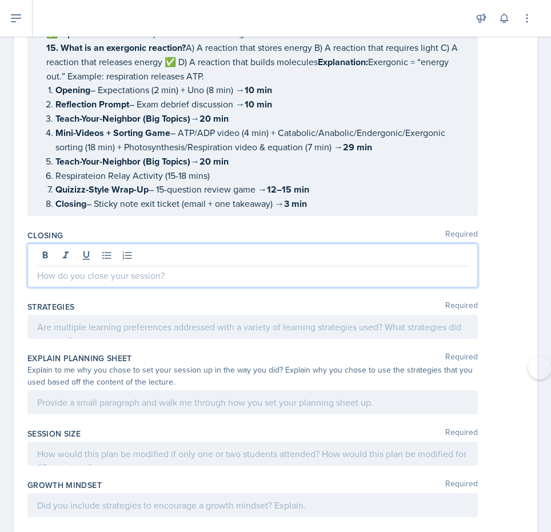
click at [261, 269] on p at bounding box center [252, 276] width 431 height 14
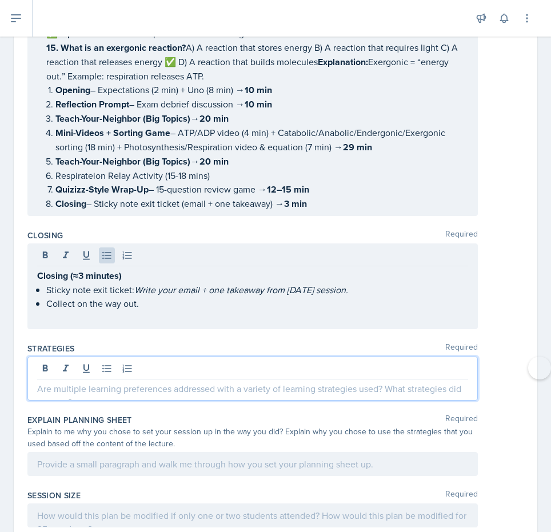
drag, startPoint x: 38, startPoint y: 333, endPoint x: 239, endPoint y: 354, distance: 202.3
click at [241, 382] on p at bounding box center [252, 389] width 431 height 14
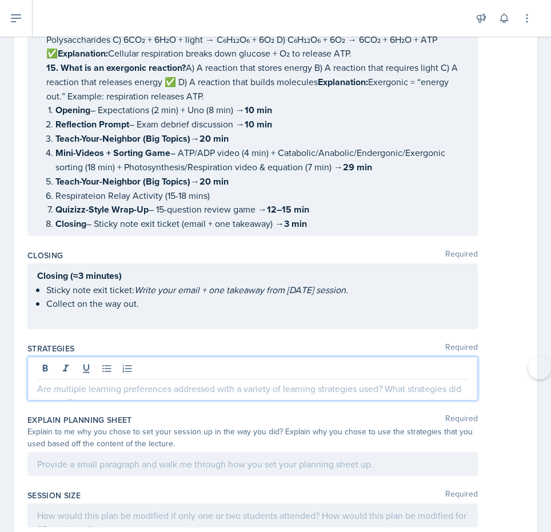
click at [239, 382] on p at bounding box center [252, 389] width 431 height 14
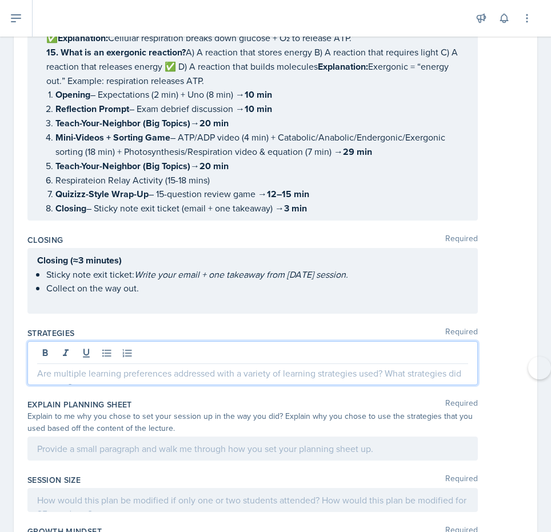
scroll to position [5124, 0]
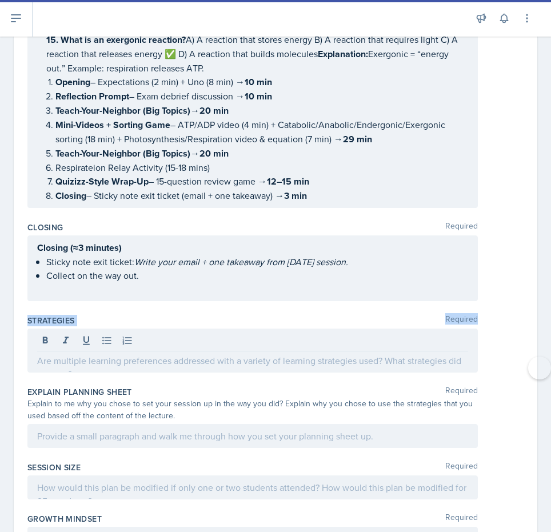
drag, startPoint x: 27, startPoint y: 281, endPoint x: 453, endPoint y: 335, distance: 428.6
click at [453, 335] on div "Strategies Required" at bounding box center [275, 345] width 496 height 71
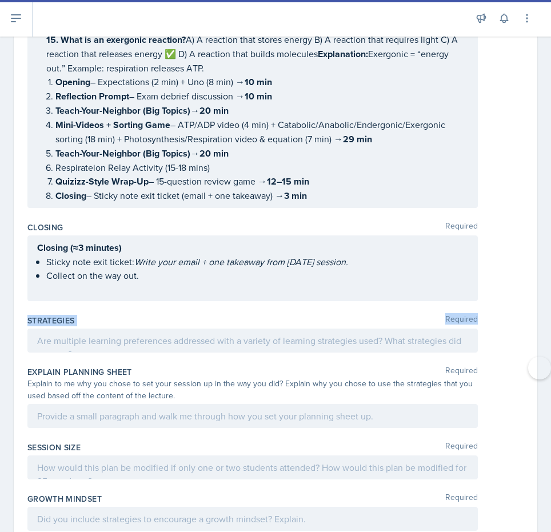
copy div "Strategies Required"
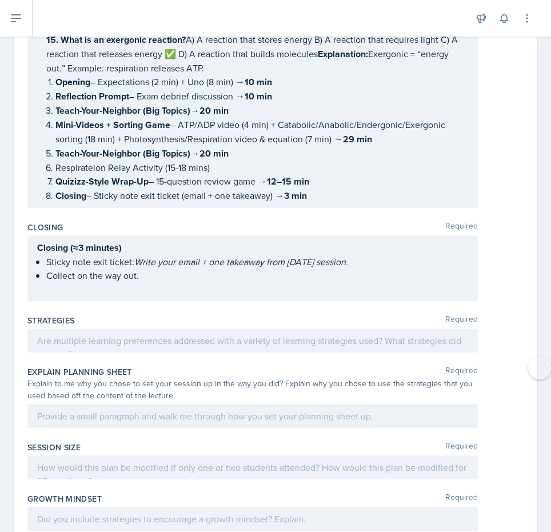
click at [286, 329] on div at bounding box center [252, 341] width 450 height 24
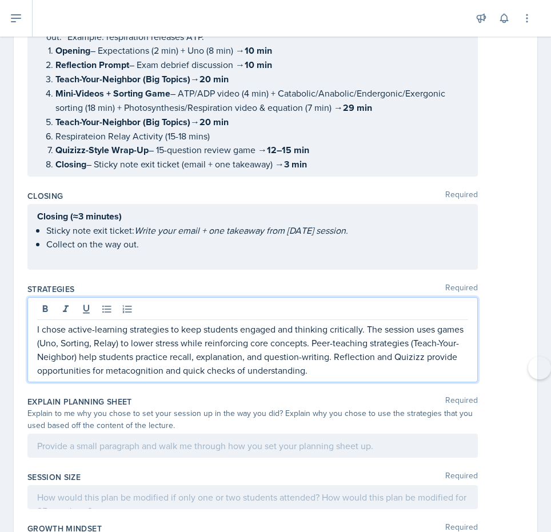
scroll to position [5226, 0]
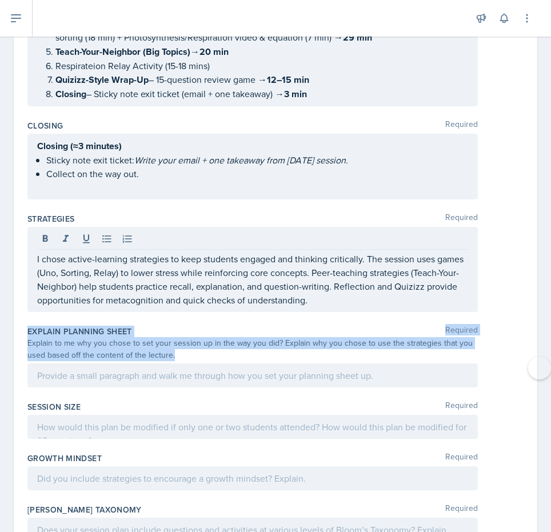
drag, startPoint x: 26, startPoint y: 297, endPoint x: 235, endPoint y: 349, distance: 215.0
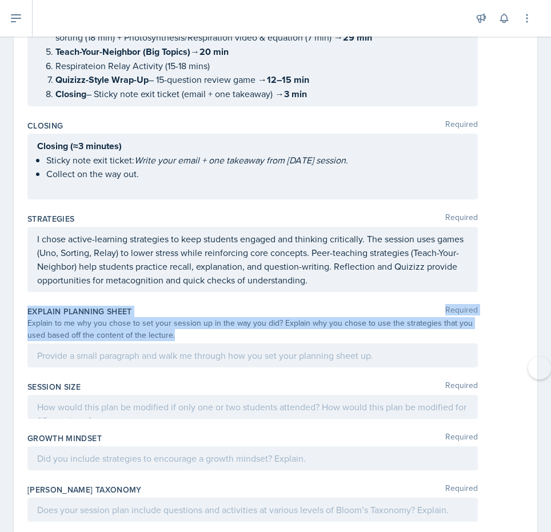
copy div "Explain Planning Sheet Required Explain to me why you chose to set your session…"
click at [333, 343] on div at bounding box center [252, 355] width 450 height 24
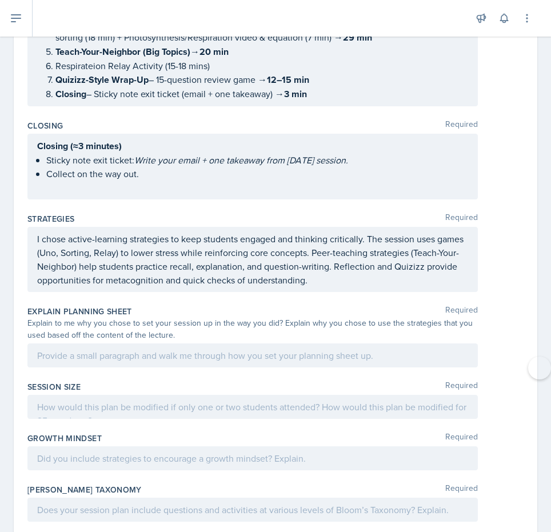
click at [0, 0] on div at bounding box center [0, 0] width 0 height 0
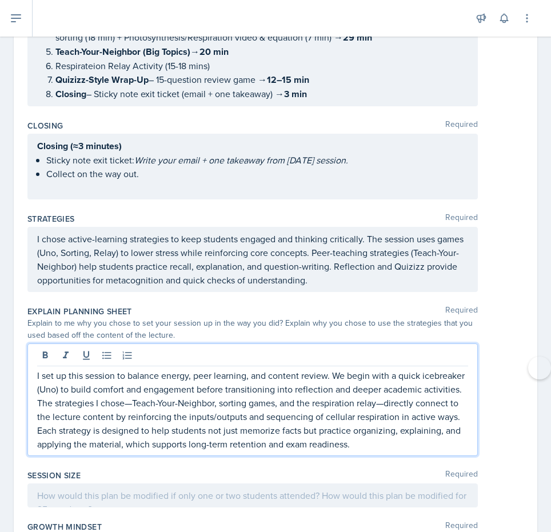
click at [385, 372] on p "I set up this session to balance energy, peer learning, and content review. We …" at bounding box center [252, 410] width 431 height 82
click at [131, 373] on p "I set up this session to balance energy, peer learning, and content review. We …" at bounding box center [252, 410] width 431 height 82
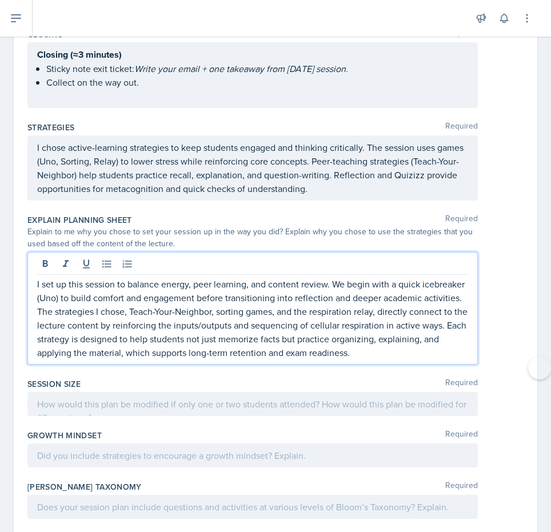
scroll to position [5370, 0]
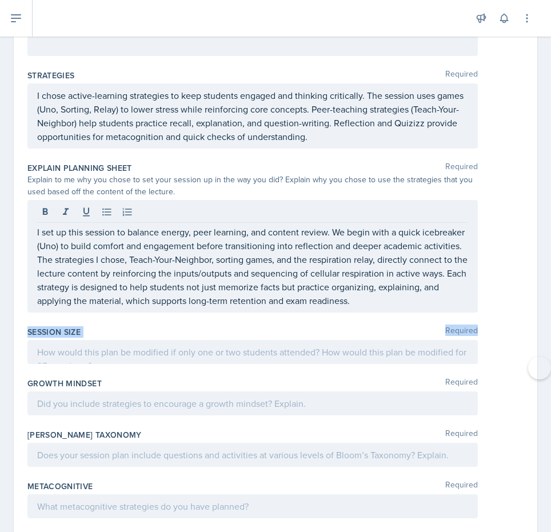
drag, startPoint x: 27, startPoint y: 298, endPoint x: 136, endPoint y: 335, distance: 115.5
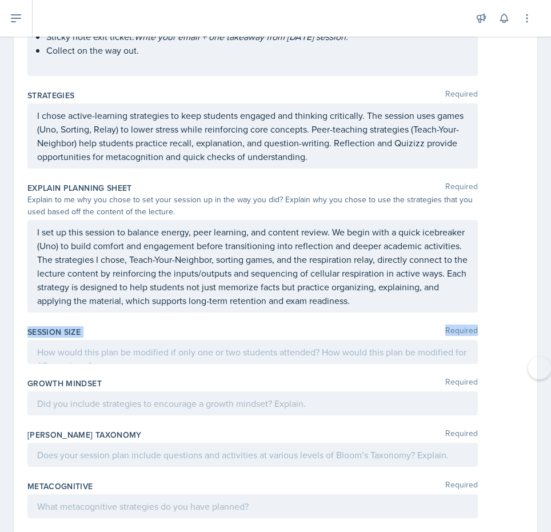
click at [429, 345] on p at bounding box center [252, 352] width 431 height 14
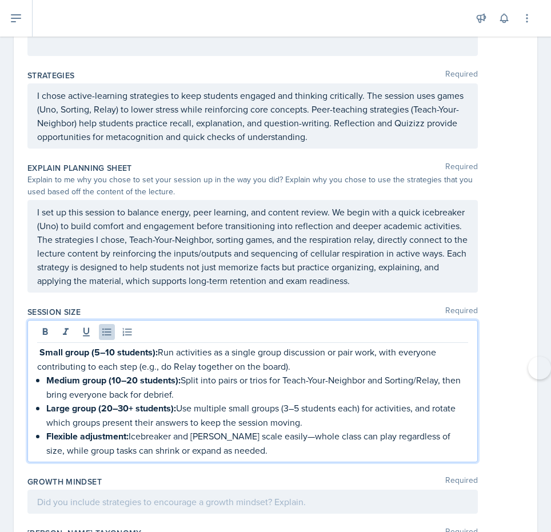
click at [278, 429] on p "Flexible adjustment: Icebreaker and Quizizz scale easily—whole class can play r…" at bounding box center [257, 443] width 422 height 28
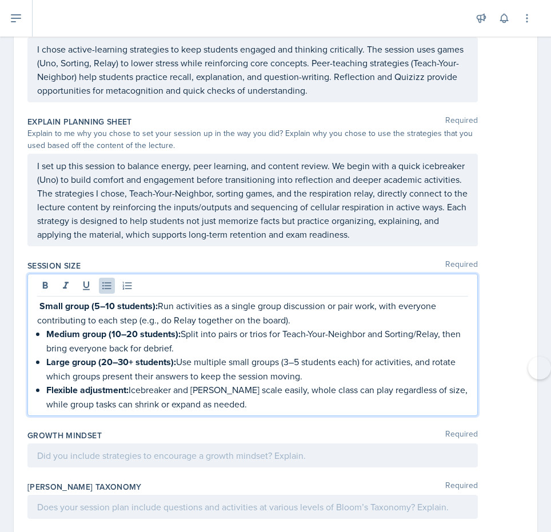
scroll to position [5467, 0]
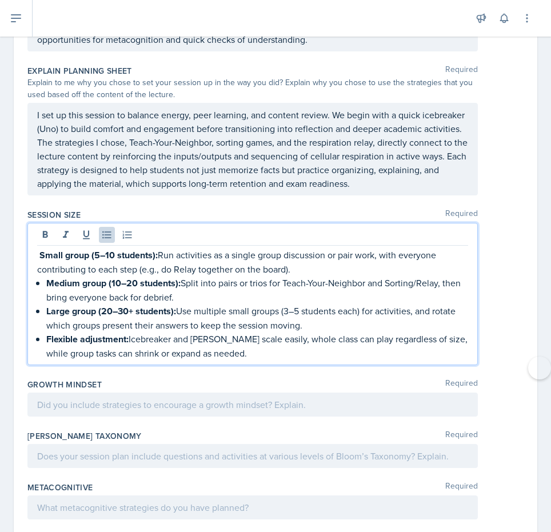
click at [164, 393] on div at bounding box center [252, 405] width 450 height 24
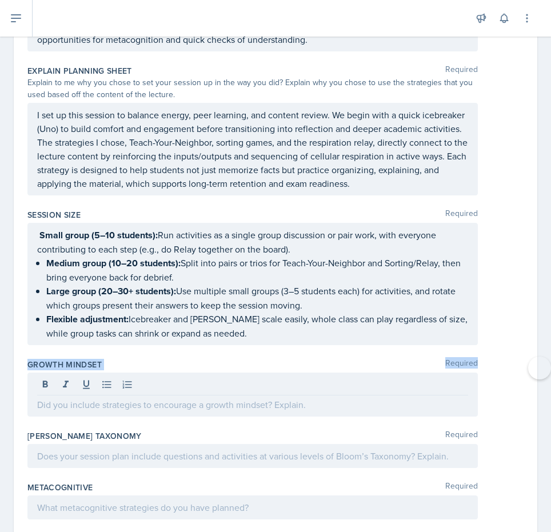
drag, startPoint x: 27, startPoint y: 330, endPoint x: 319, endPoint y: 370, distance: 294.8
click at [322, 371] on div "Growth Mindset Required" at bounding box center [275, 389] width 496 height 71
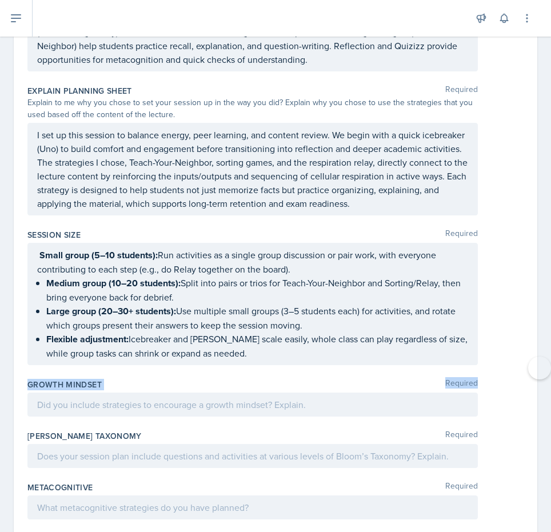
copy div "Growth Mindset Required"
click at [364, 398] on p at bounding box center [252, 405] width 431 height 14
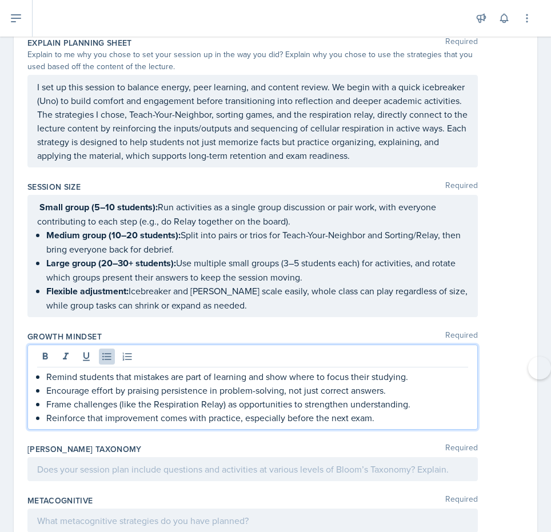
scroll to position [5508, 0]
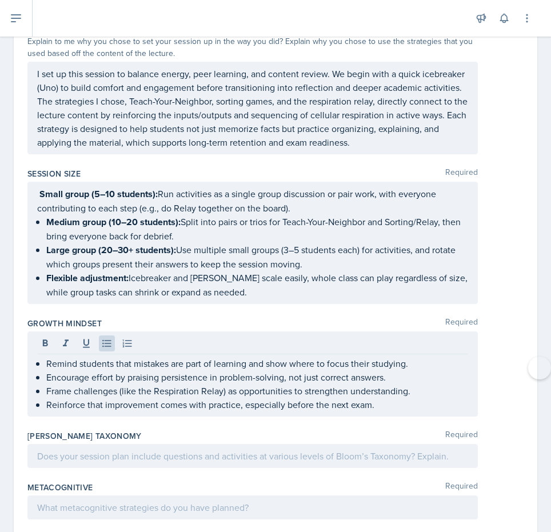
click at [422, 444] on div at bounding box center [252, 456] width 450 height 24
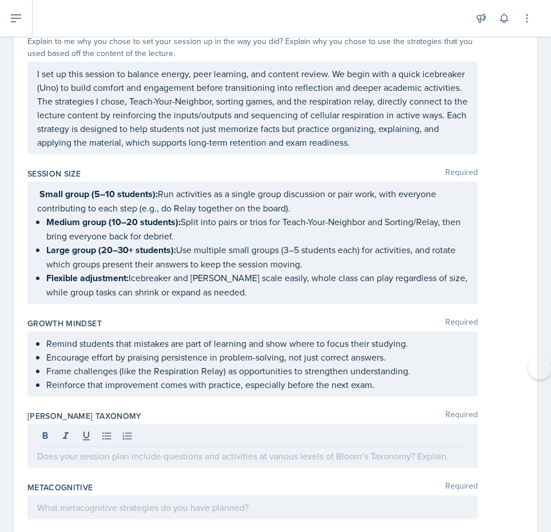
click at [422, 428] on div at bounding box center [252, 437] width 431 height 19
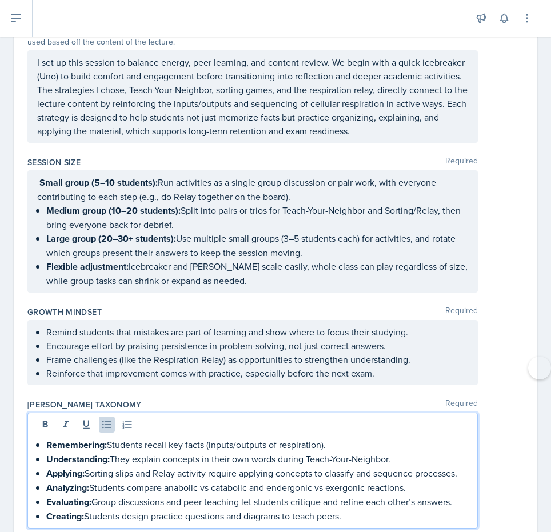
scroll to position [5578, 0]
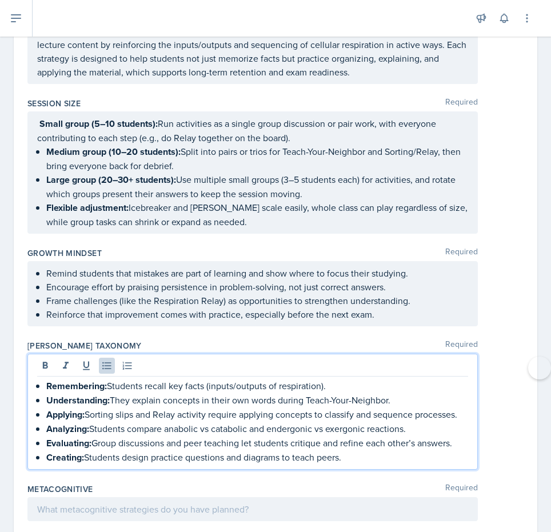
click at [283, 497] on div at bounding box center [252, 509] width 450 height 24
click at [0, 0] on div at bounding box center [0, 0] width 0 height 0
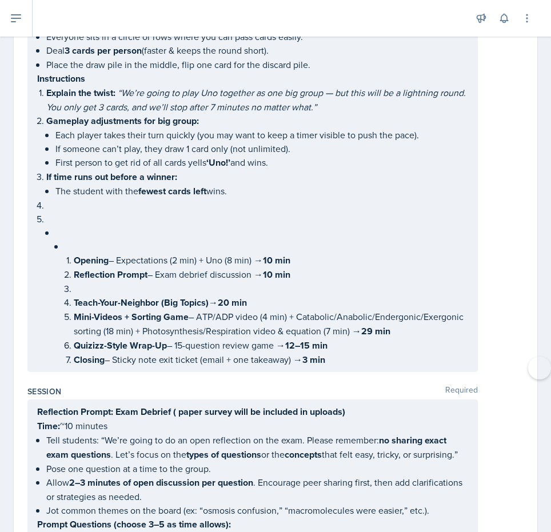
scroll to position [349, 0]
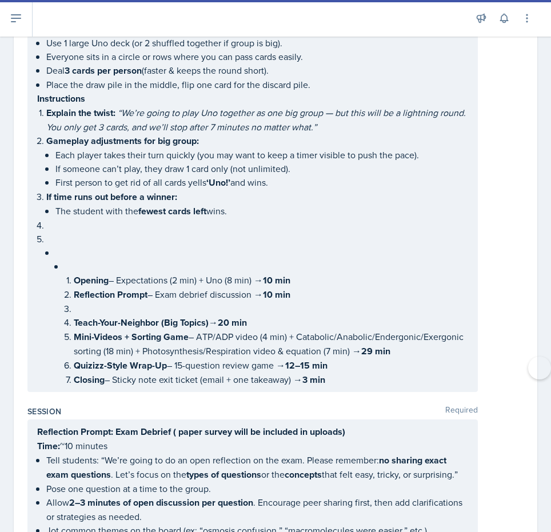
drag, startPoint x: 36, startPoint y: 221, endPoint x: 294, endPoint y: 330, distance: 280.7
click at [294, 330] on div "Opening (≈10 minutes total) 1) Expectations (3 minutes) Welcome & quick norms: …" at bounding box center [252, 157] width 450 height 472
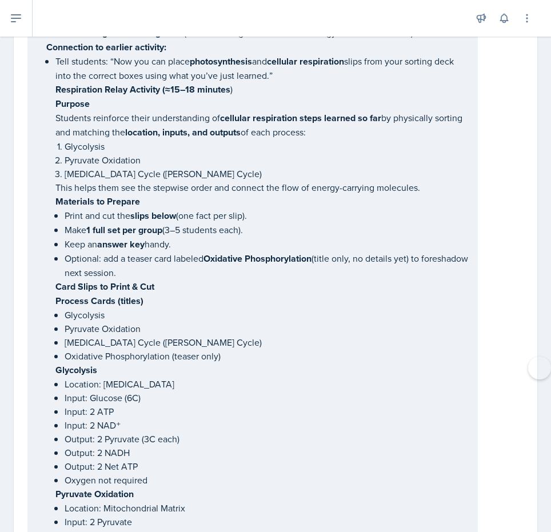
scroll to position [2234, 0]
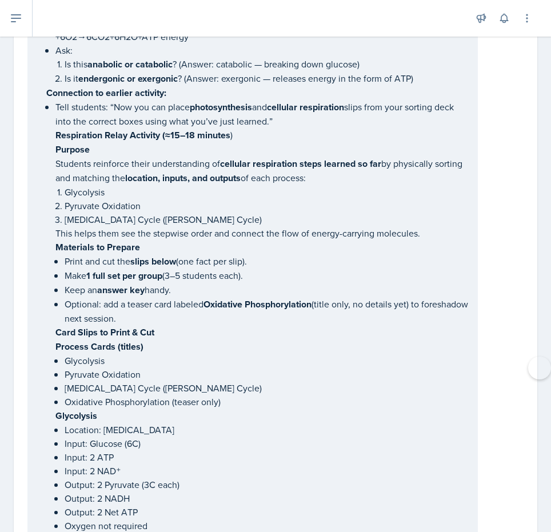
click at [186, 254] on p "Materials to Prepare" at bounding box center [261, 247] width 413 height 14
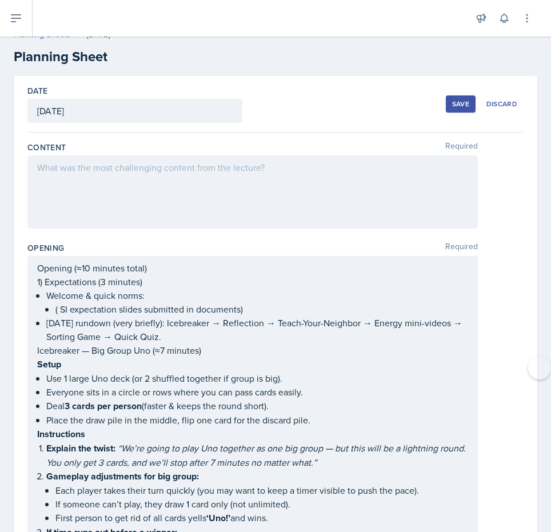
scroll to position [0, 0]
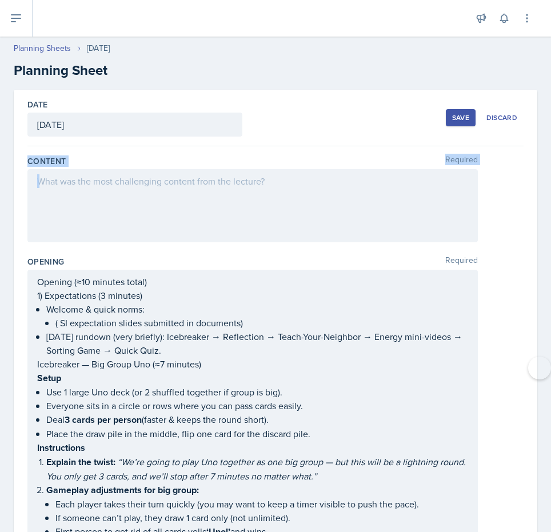
drag, startPoint x: 27, startPoint y: 161, endPoint x: 277, endPoint y: 195, distance: 252.6
copy div "Content Required"
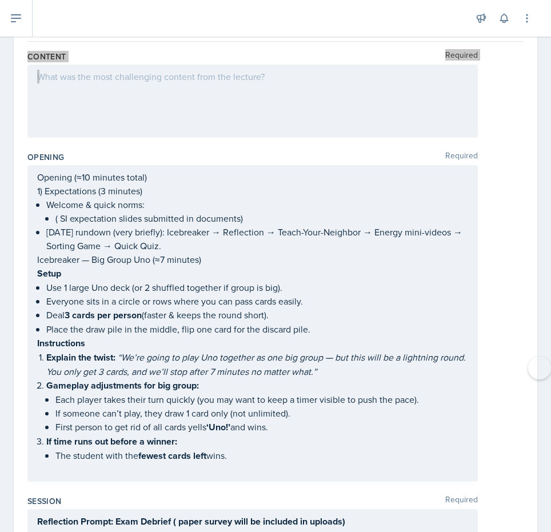
scroll to position [10, 0]
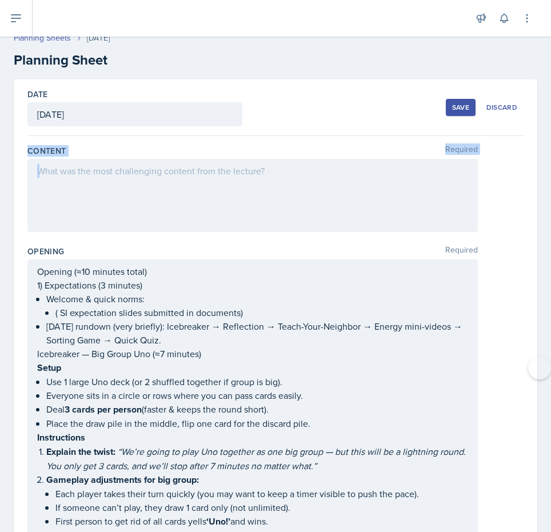
click at [169, 182] on div at bounding box center [252, 195] width 450 height 73
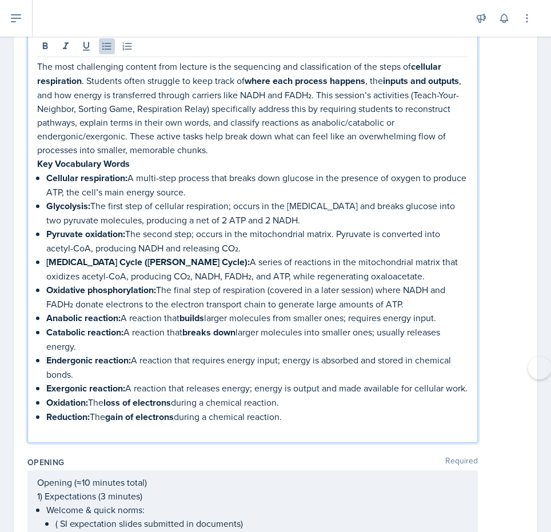
scroll to position [0, 0]
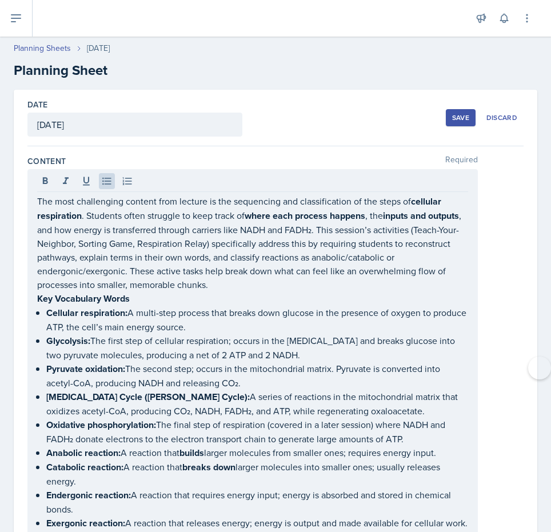
click at [454, 120] on div "Save" at bounding box center [460, 117] width 17 height 9
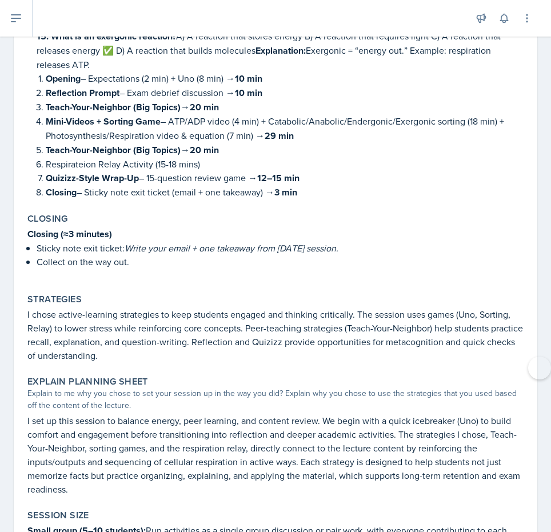
scroll to position [5481, 0]
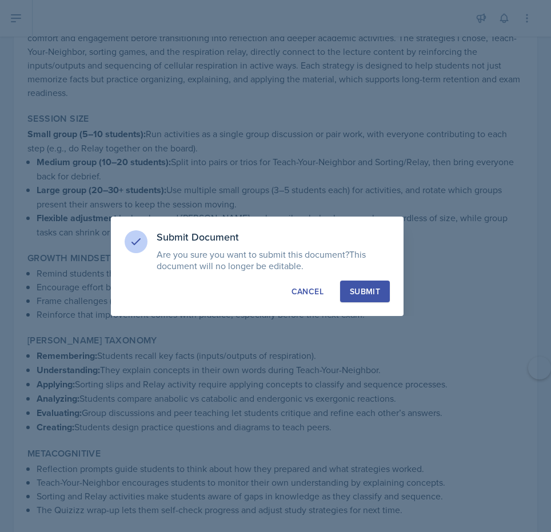
click at [346, 295] on button "Submit" at bounding box center [365, 292] width 50 height 22
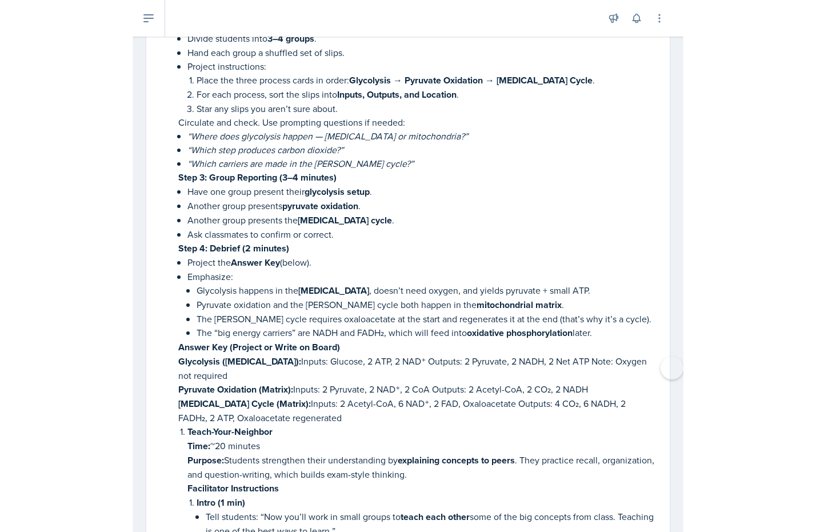
scroll to position [3357, 0]
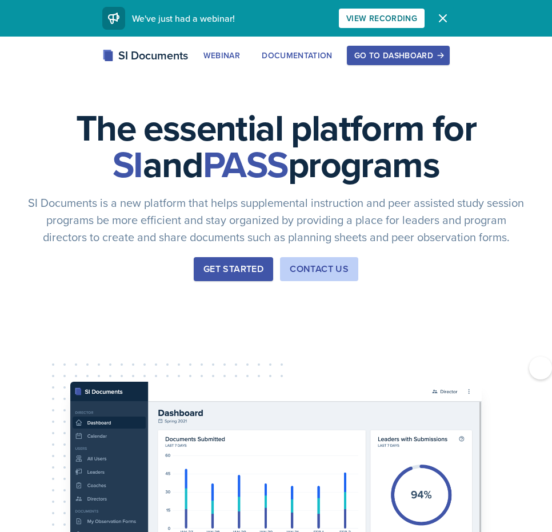
click at [441, 11] on icon "button" at bounding box center [443, 18] width 14 height 14
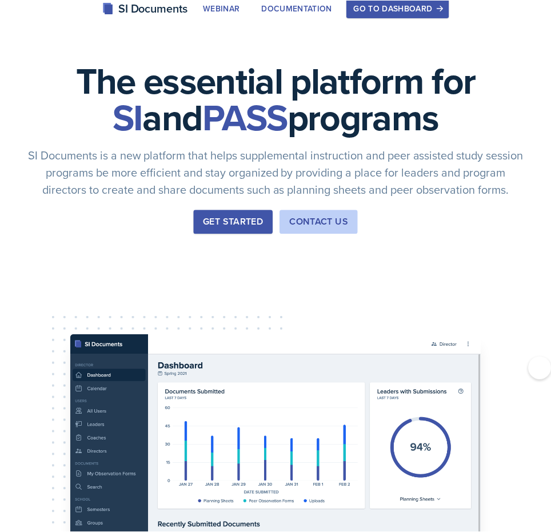
scroll to position [9, 0]
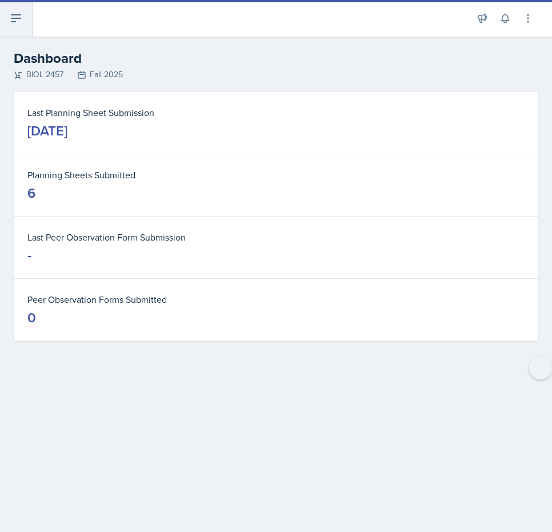
click at [21, 29] on button at bounding box center [16, 18] width 33 height 37
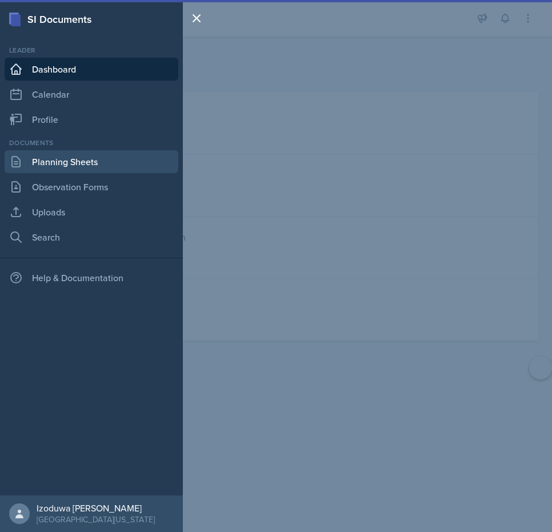
click at [55, 157] on link "Planning Sheets" at bounding box center [92, 161] width 174 height 23
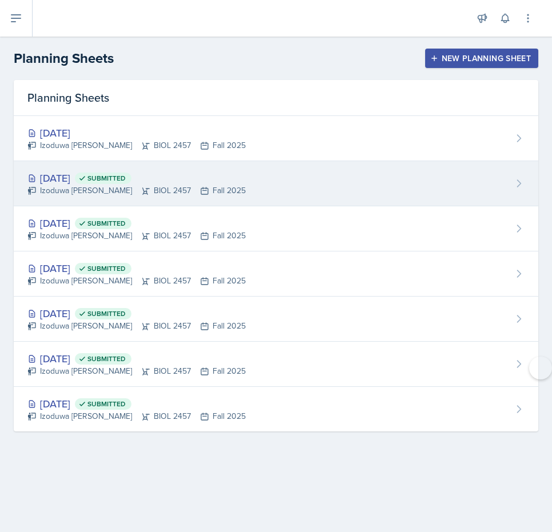
click at [91, 173] on div "Sep 15th, 2025 Submitted" at bounding box center [136, 177] width 218 height 15
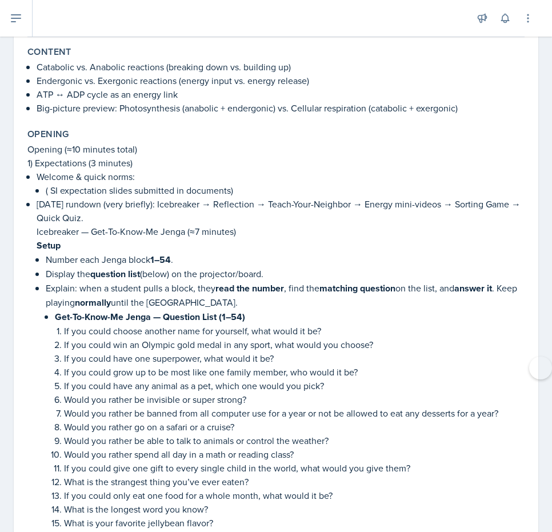
scroll to position [117, 0]
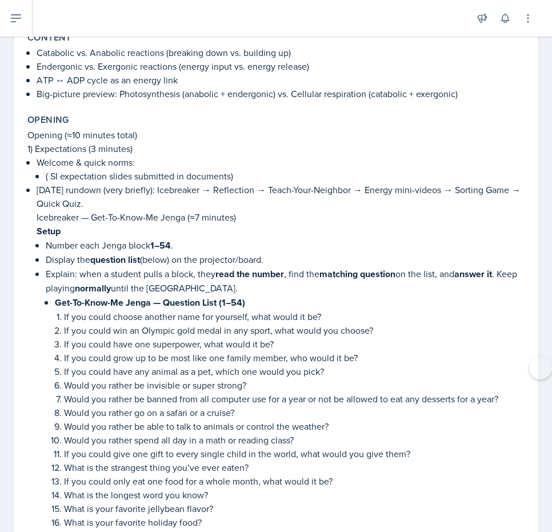
click at [77, 151] on p "1) Expectations (3 minutes)" at bounding box center [275, 149] width 497 height 14
click at [35, 134] on p "Opening (≈10 minutes total)" at bounding box center [275, 135] width 497 height 14
drag, startPoint x: 28, startPoint y: 131, endPoint x: 210, endPoint y: 207, distance: 197.3
copy div "Opening (≈10 minutes total) 1) Expectations (3 minutes) Welcome & quick norms: …"
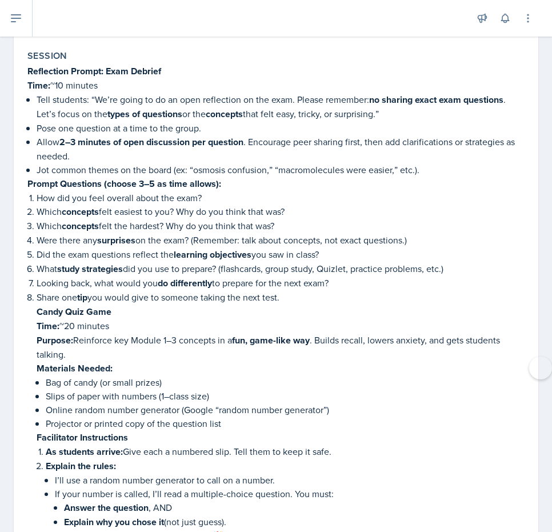
scroll to position [1145, 0]
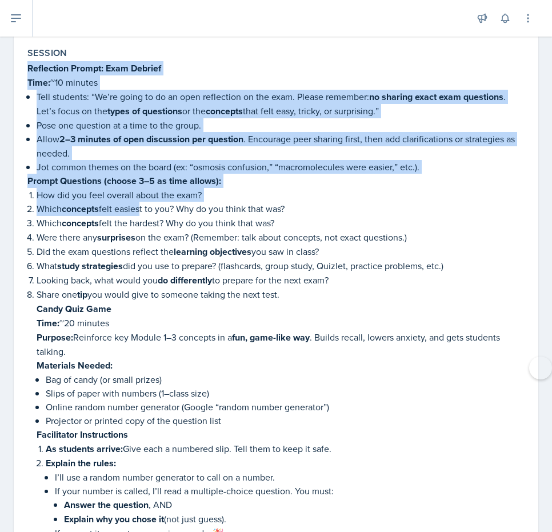
drag, startPoint x: 29, startPoint y: 83, endPoint x: 139, endPoint y: 224, distance: 179.2
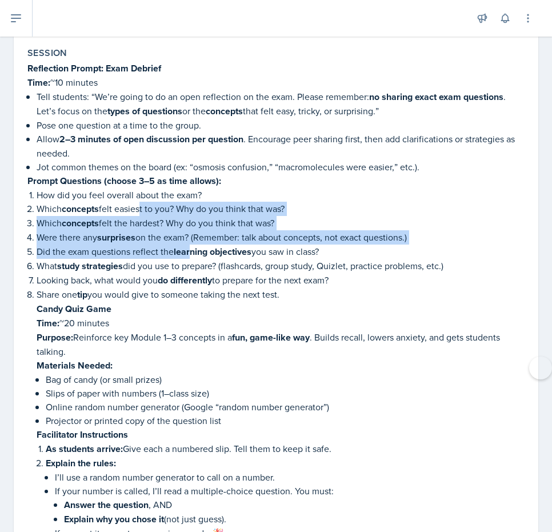
drag, startPoint x: 139, startPoint y: 224, endPoint x: 193, endPoint y: 258, distance: 63.4
drag, startPoint x: 25, startPoint y: 81, endPoint x: 287, endPoint y: 305, distance: 344.6
copy div "Reflection Prompt: Exam Debrief Time: ~10 minutes Tell students: “We’re going t…"
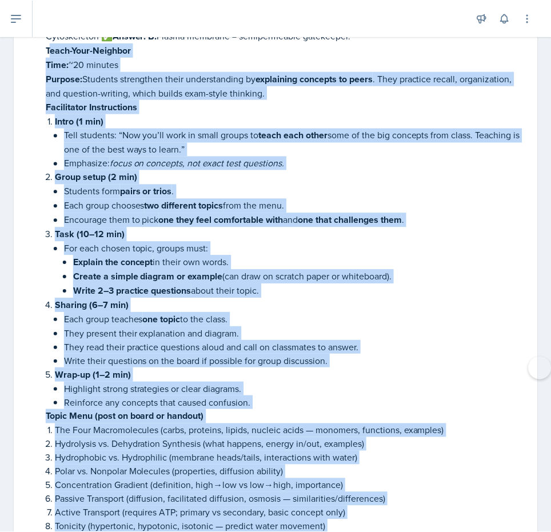
scroll to position [2582, 0]
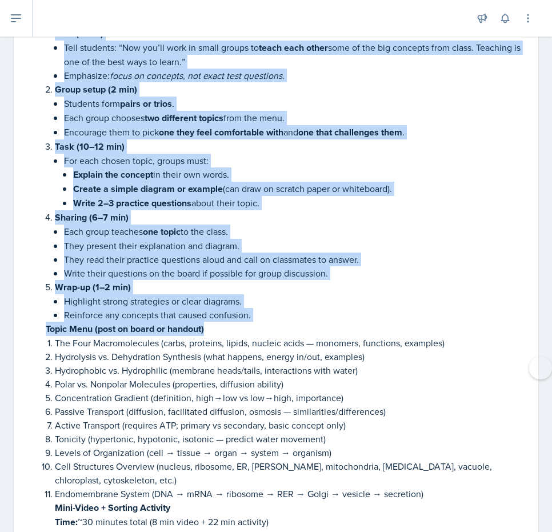
drag, startPoint x: 49, startPoint y: 254, endPoint x: 251, endPoint y: 314, distance: 211.0
click at [251, 314] on li "Which structure regulates what enters and exits the cell? A) Nucleus B) Plasma …" at bounding box center [285, 291] width 479 height 728
copy li "each-Your-Neighbor Time: ~20 minutes Purpose: Students strengthen their underst…"
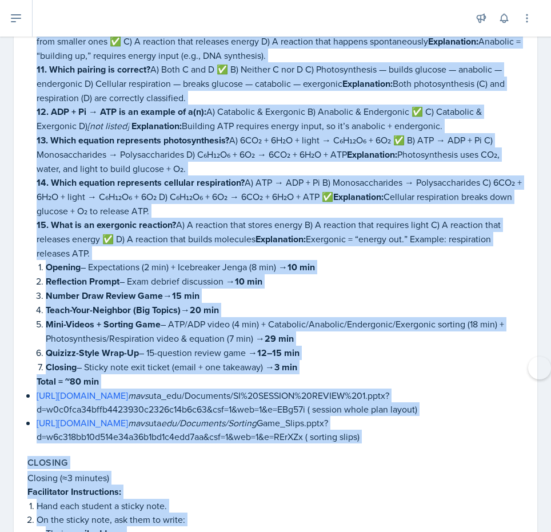
scroll to position [4957, 0]
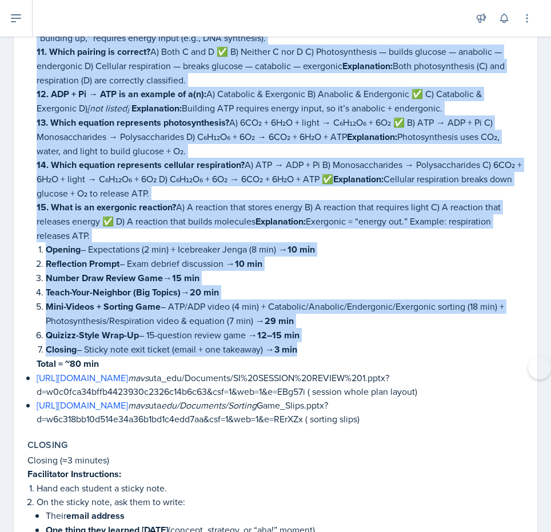
drag, startPoint x: 55, startPoint y: 147, endPoint x: 315, endPoint y: 287, distance: 295.6
copy div "Mini-Video + Sorting Activity Time: ~30 minutes total (8 min video + 22 min act…"
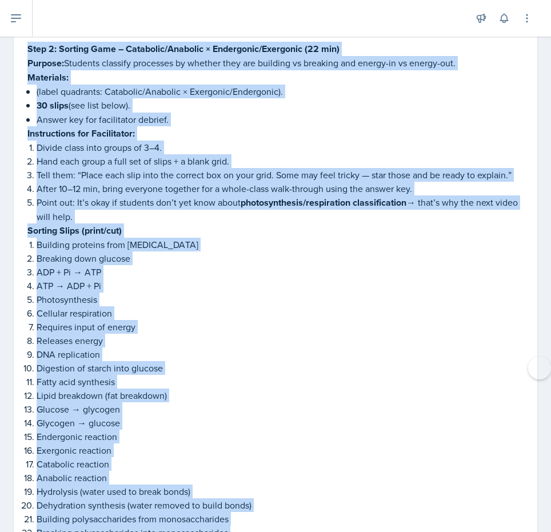
scroll to position [3127, 0]
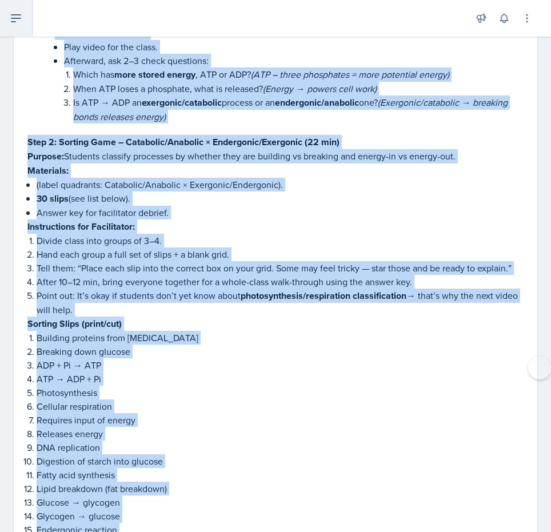
click at [15, 30] on button at bounding box center [16, 18] width 33 height 37
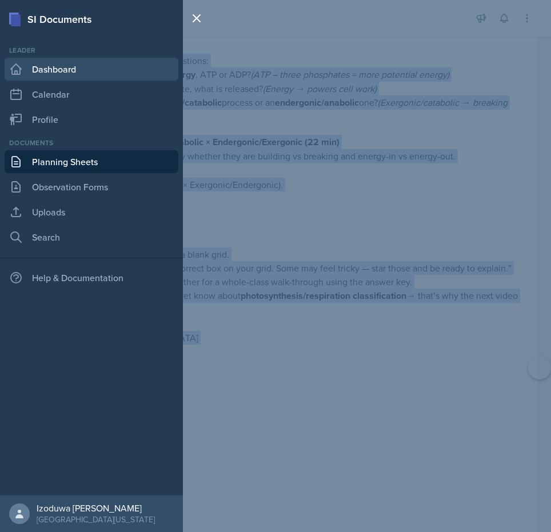
click at [60, 71] on link "Dashboard" at bounding box center [92, 69] width 174 height 23
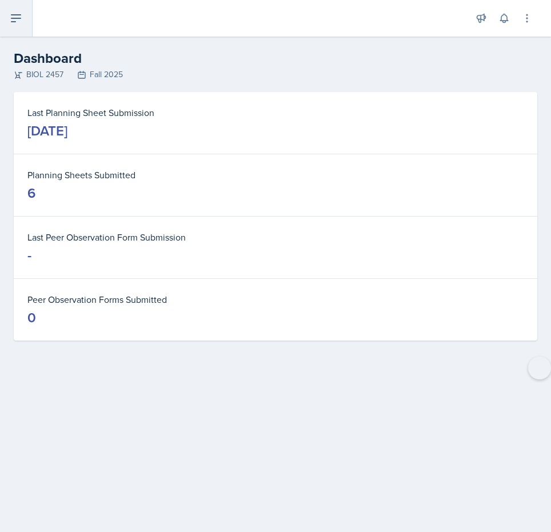
click at [21, 21] on icon at bounding box center [16, 18] width 14 height 14
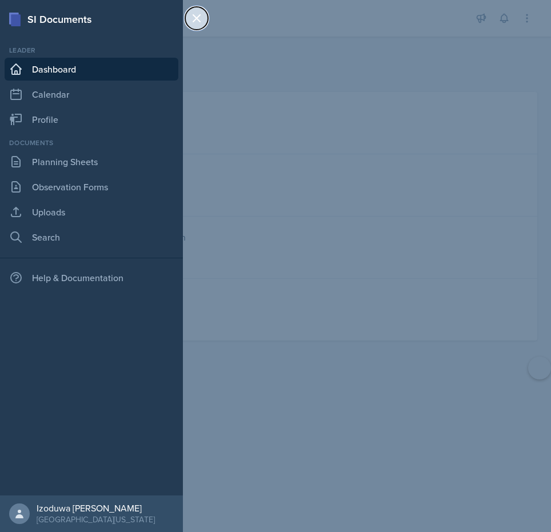
click at [198, 13] on icon at bounding box center [197, 18] width 14 height 14
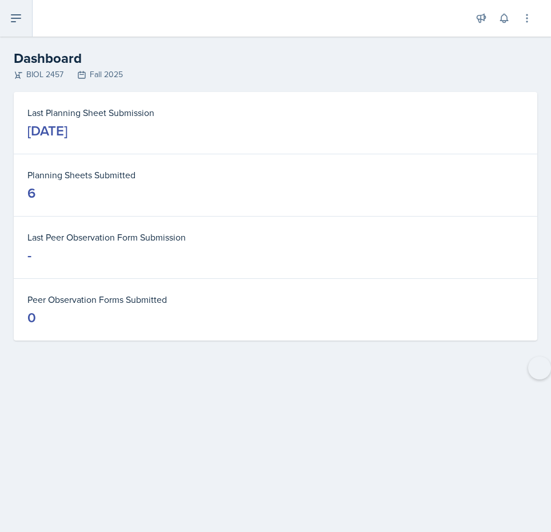
click at [18, 30] on button at bounding box center [16, 18] width 33 height 37
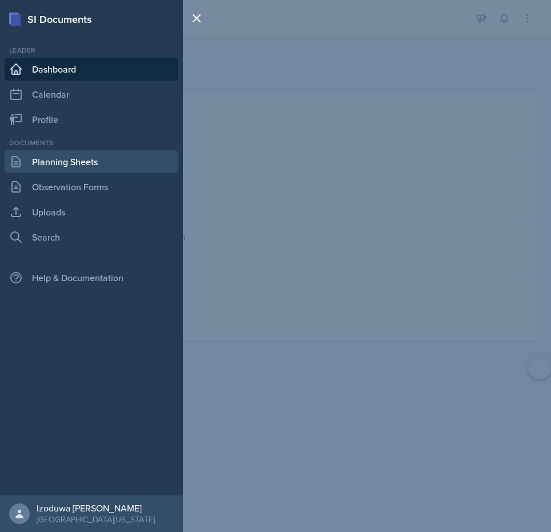
click at [48, 171] on link "Planning Sheets" at bounding box center [92, 161] width 174 height 23
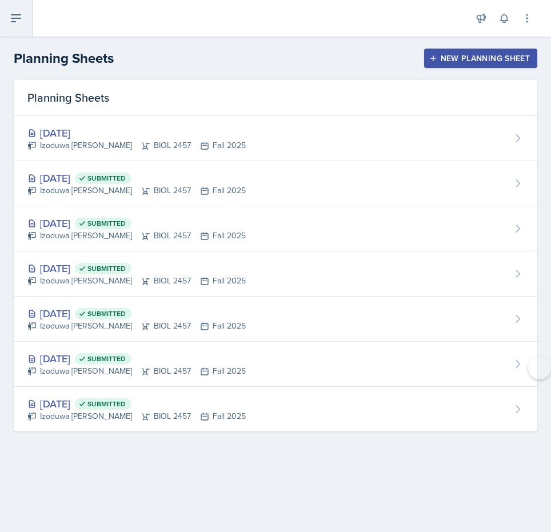
click at [26, 23] on button at bounding box center [16, 18] width 33 height 37
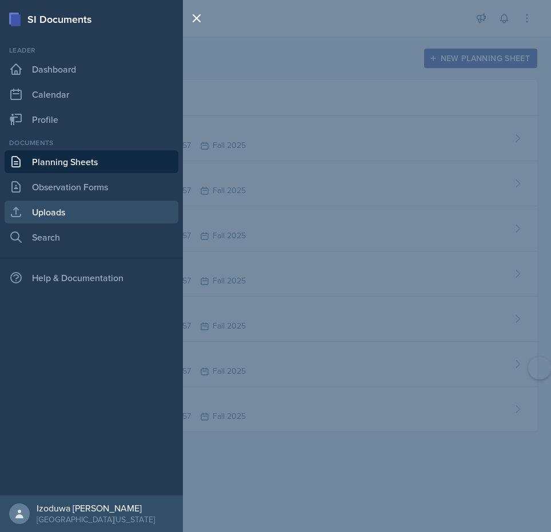
click at [72, 211] on link "Uploads" at bounding box center [92, 212] width 174 height 23
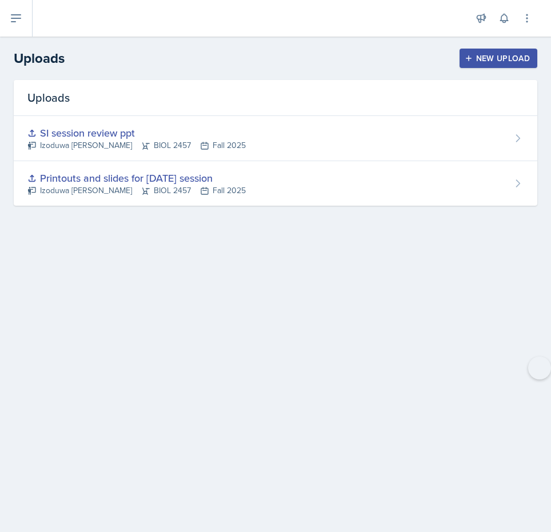
click at [477, 59] on div "New Upload" at bounding box center [498, 58] width 63 height 9
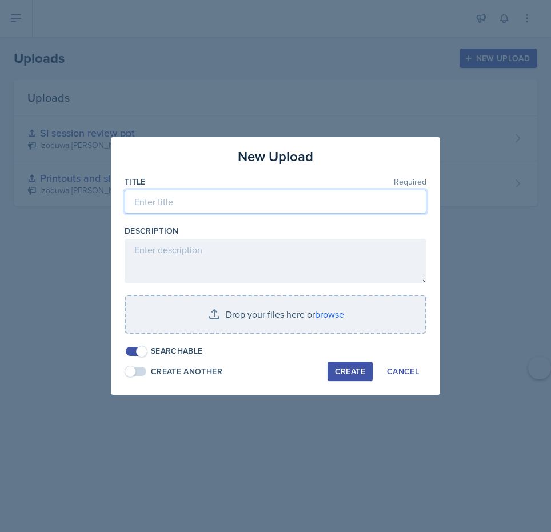
click at [197, 208] on input at bounding box center [276, 202] width 302 height 24
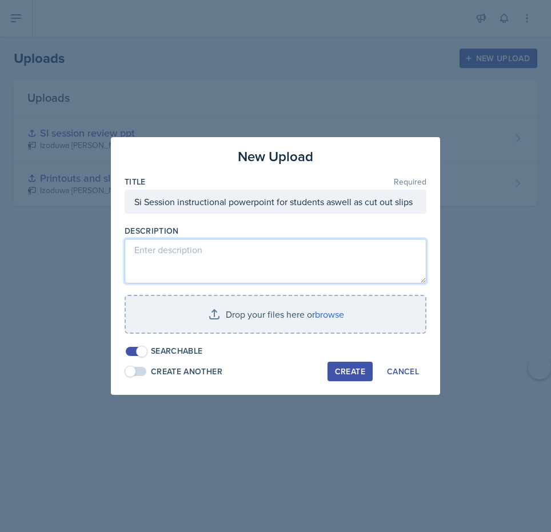
click at [164, 267] on textarea at bounding box center [276, 261] width 302 height 45
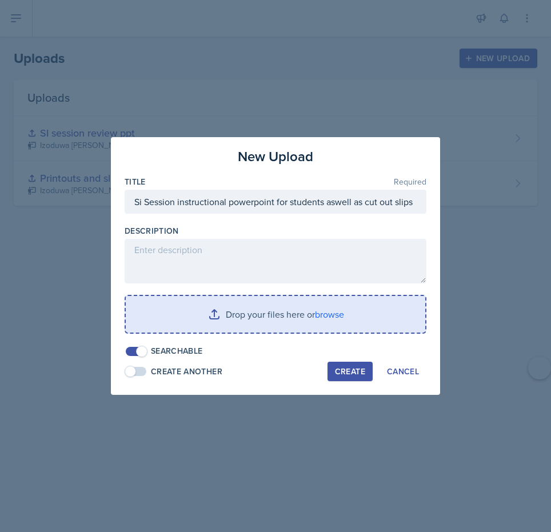
click at [217, 301] on input "file" at bounding box center [275, 314] width 299 height 37
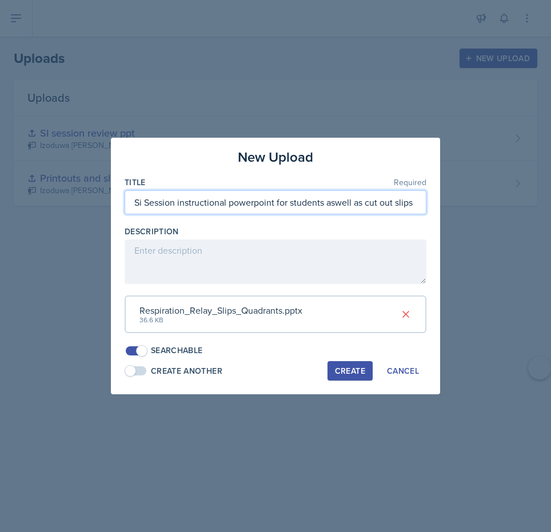
drag, startPoint x: 418, startPoint y: 200, endPoint x: 327, endPoint y: 205, distance: 90.4
click at [327, 205] on input "Si Session instructional powerpoint for students aswell as cut out slips" at bounding box center [276, 202] width 302 height 24
type input "Si Session instructional powerpoint for students"
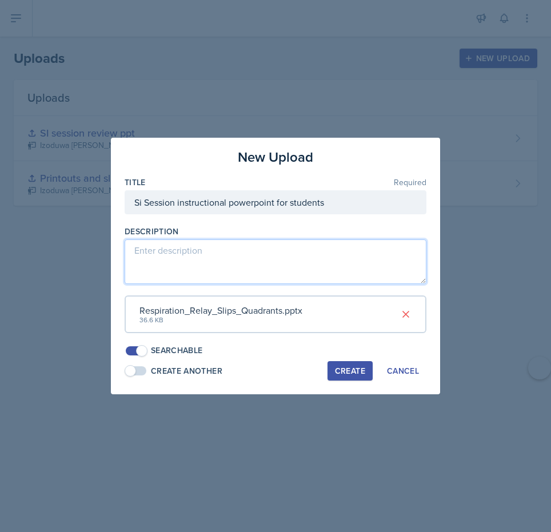
click at [329, 246] on textarea at bounding box center [276, 261] width 302 height 45
type textarea "P"
type textarea "instructions for students"
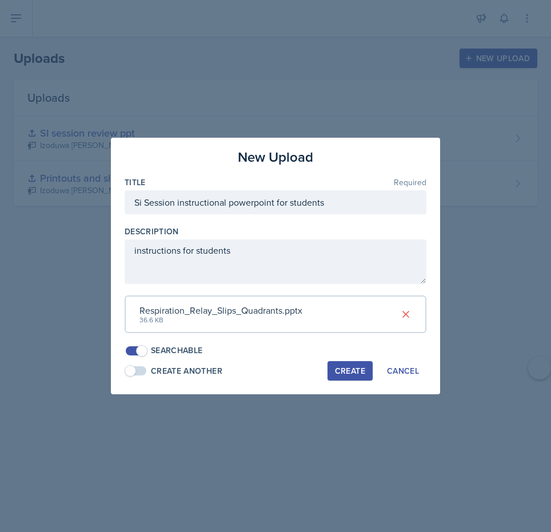
click at [353, 368] on div "Create" at bounding box center [350, 370] width 30 height 9
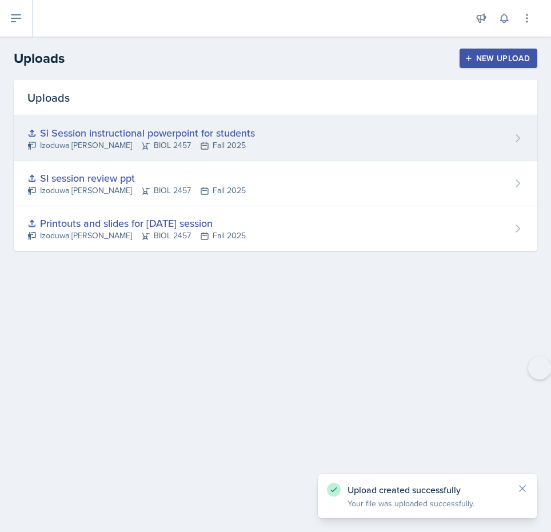
click at [365, 138] on div "Si Session instructional powerpoint for students Izoduwa Omoruyi BIOL 2457 Fall…" at bounding box center [276, 138] width 524 height 45
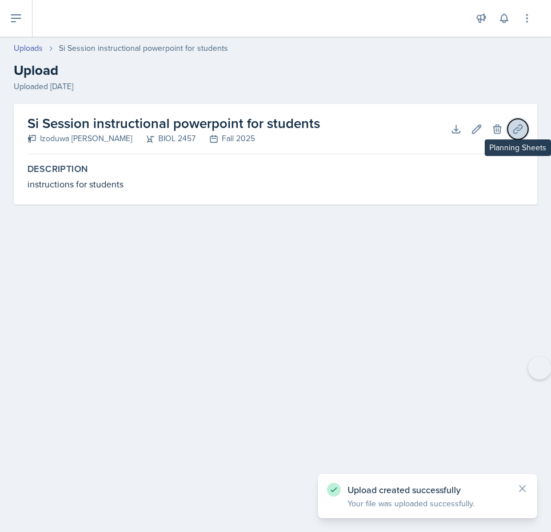
click at [518, 122] on button "Planning Sheets" at bounding box center [518, 129] width 21 height 21
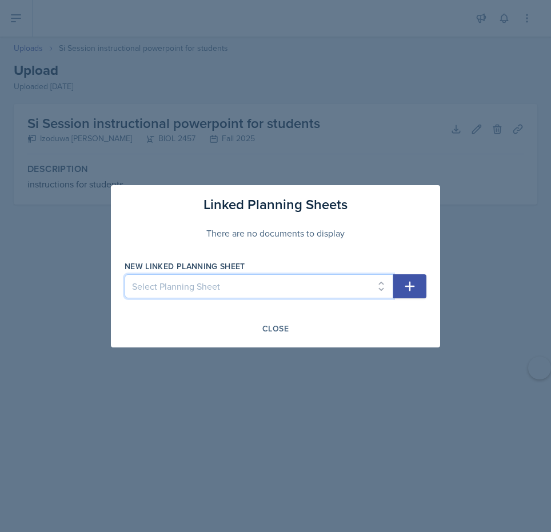
click at [380, 286] on select "Select Planning Sheet Sep 17th, 2025 Sep 15th, 2025 Sep 9th, 2025 Sep 8th, 2025…" at bounding box center [259, 286] width 269 height 24
select select "adc4db79-6cda-46b2-bab6-3649adc2393d"
click at [125, 274] on select "Select Planning Sheet Sep 17th, 2025 Sep 15th, 2025 Sep 9th, 2025 Sep 8th, 2025…" at bounding box center [259, 286] width 269 height 24
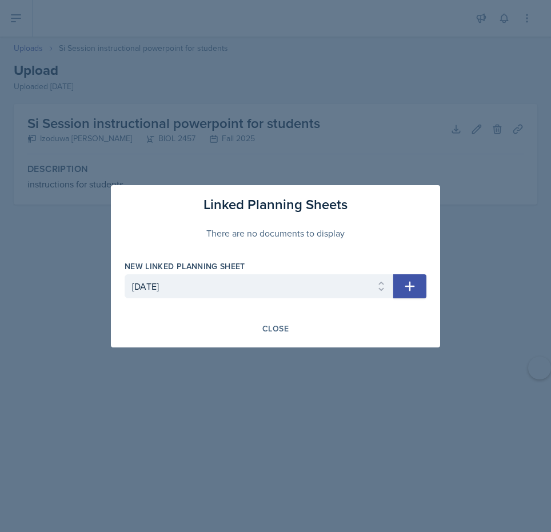
click at [405, 289] on icon "button" at bounding box center [410, 286] width 14 height 14
select select
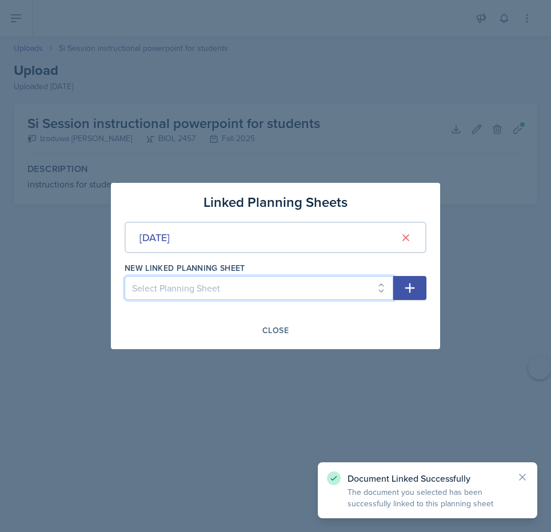
click at [385, 291] on select "Select Planning Sheet Sep 15th, 2025 Sep 9th, 2025 Sep 8th, 2025 Sep 3rd, 2025 …" at bounding box center [259, 288] width 269 height 24
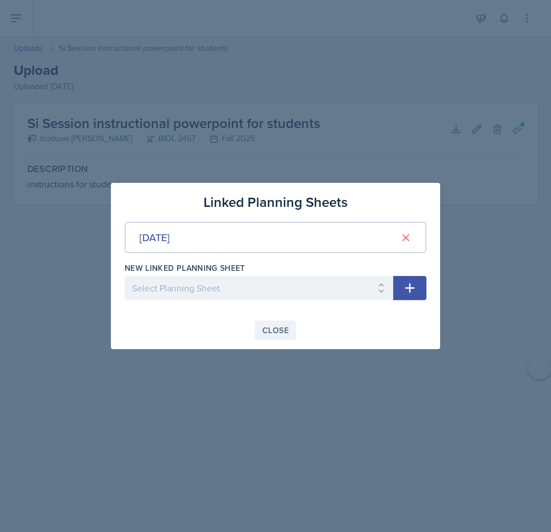
click at [282, 332] on div "Close" at bounding box center [275, 330] width 26 height 9
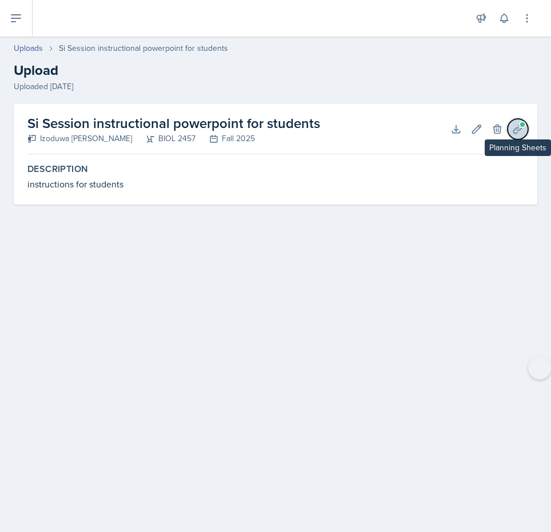
click at [513, 130] on icon at bounding box center [517, 129] width 9 height 9
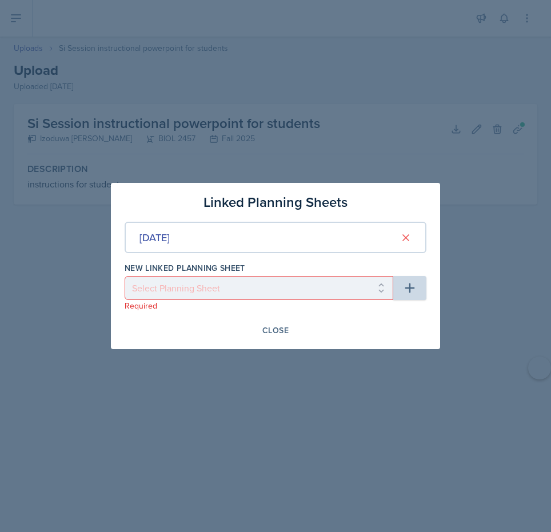
click at [335, 239] on div "Sep 17th, 2025" at bounding box center [276, 237] width 302 height 31
click at [170, 239] on div "Sep 17th, 2025" at bounding box center [154, 237] width 30 height 15
click at [203, 239] on main "Uploads Si Session instructional powerpoint for students Upload Uploaded Sep 17…" at bounding box center [275, 285] width 551 height 496
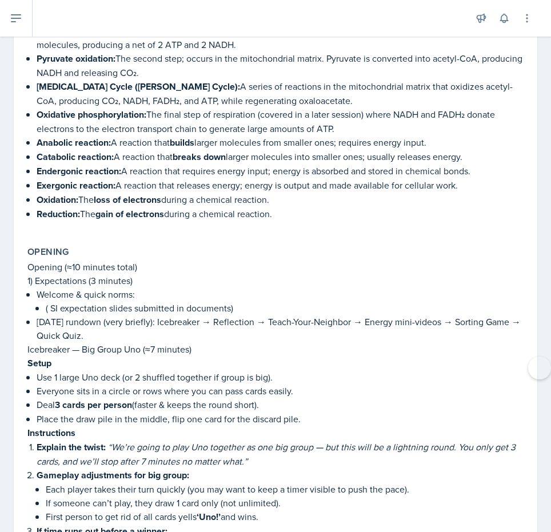
scroll to position [4, 0]
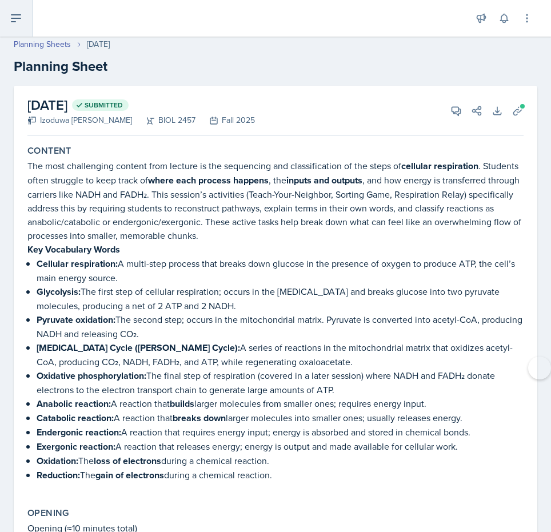
click at [25, 24] on button at bounding box center [16, 18] width 33 height 37
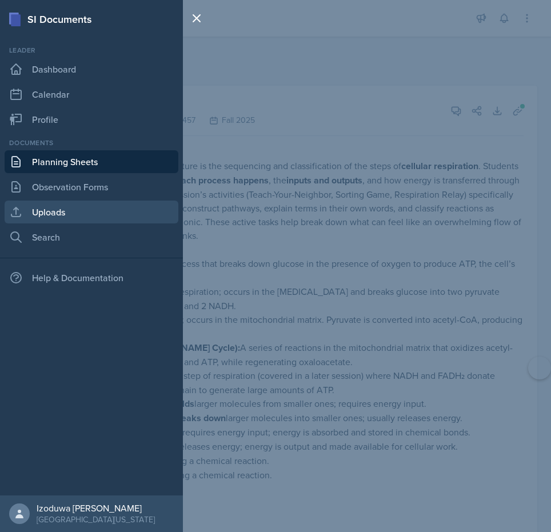
click at [81, 211] on link "Uploads" at bounding box center [92, 212] width 174 height 23
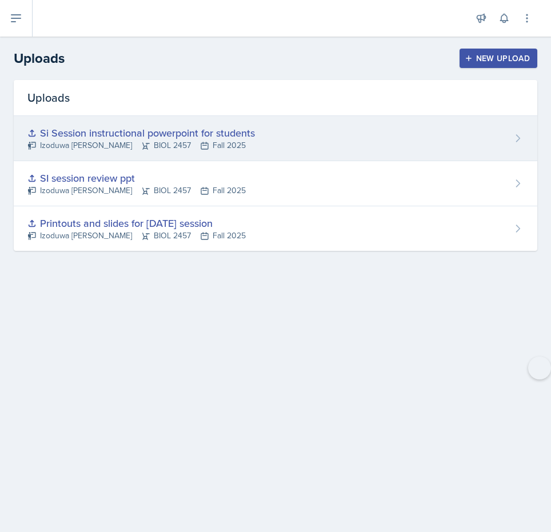
click at [446, 127] on div "Si Session instructional powerpoint for students Izoduwa Omoruyi BIOL 2457 Fall…" at bounding box center [276, 138] width 524 height 45
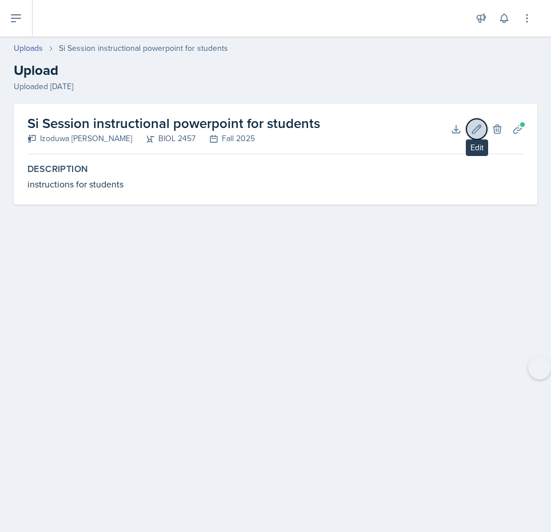
click at [475, 131] on icon at bounding box center [477, 129] width 9 height 9
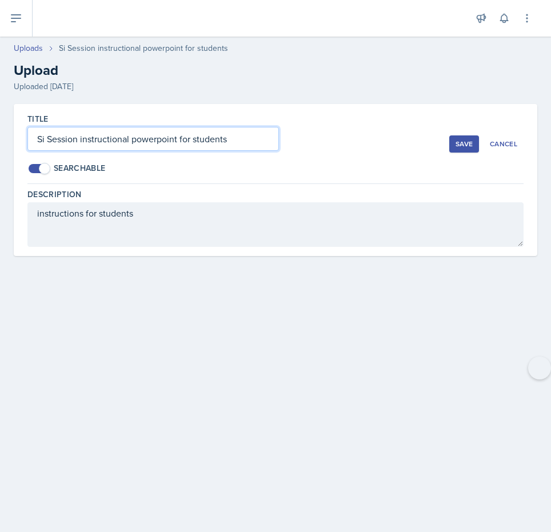
click at [243, 139] on input "Si Session instructional powerpoint for students" at bounding box center [152, 139] width 251 height 24
type input "Si Session cut out"
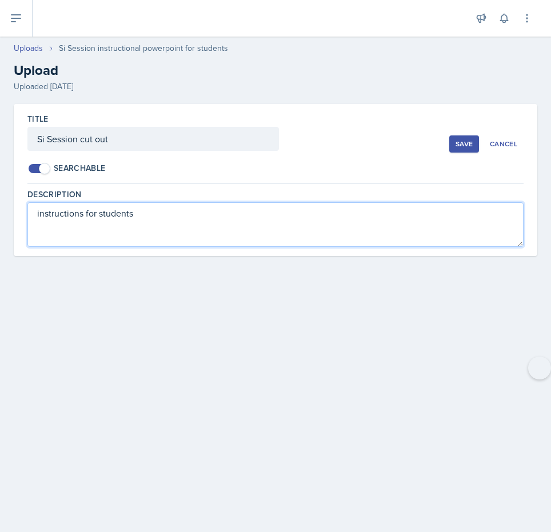
click at [230, 211] on textarea "instructions for students" at bounding box center [275, 224] width 496 height 45
type textarea "i"
type textarea "c"
type textarea "Cut outs for activity"
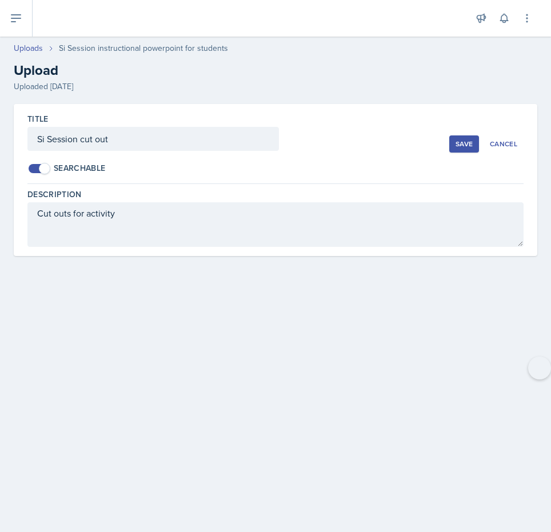
click at [461, 144] on div "Save" at bounding box center [464, 143] width 17 height 9
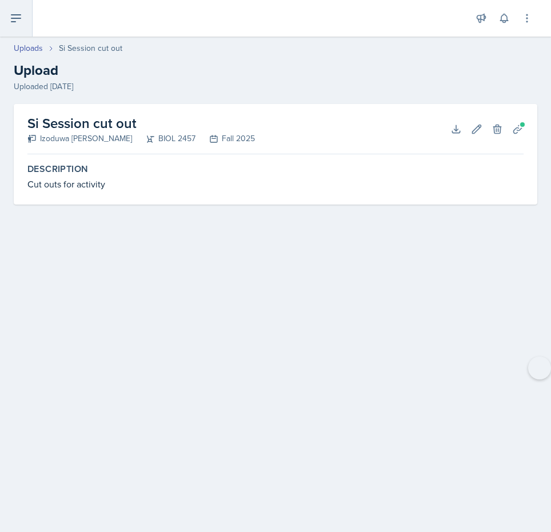
click at [5, 13] on button at bounding box center [16, 18] width 33 height 37
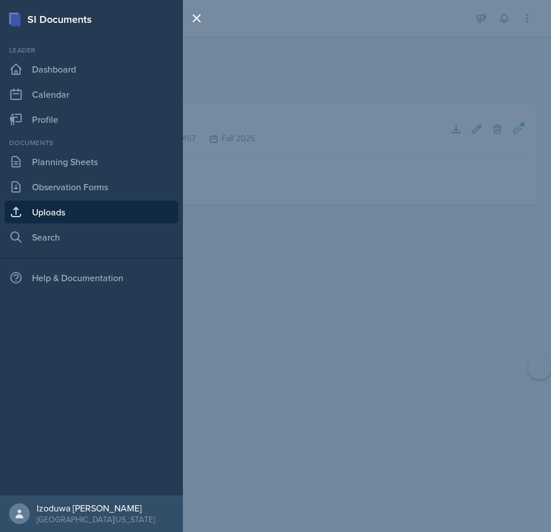
click at [76, 211] on link "Uploads" at bounding box center [92, 212] width 174 height 23
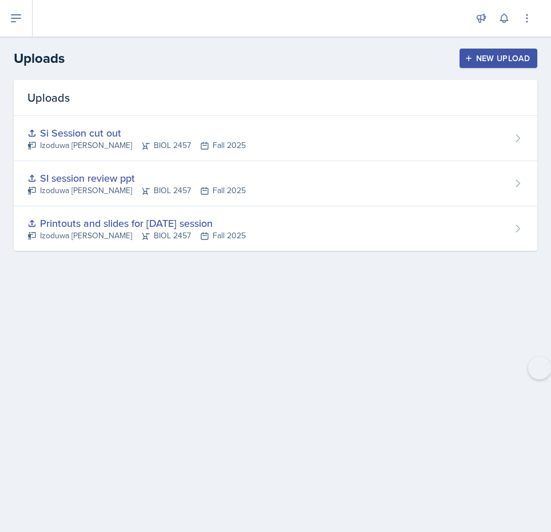
click at [510, 55] on div "New Upload" at bounding box center [498, 58] width 63 height 9
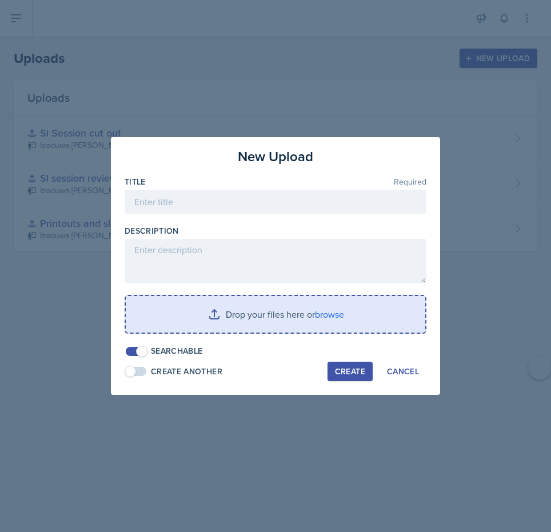
click at [362, 313] on input "file" at bounding box center [275, 314] width 299 height 37
click at [190, 311] on input "file" at bounding box center [275, 314] width 299 height 37
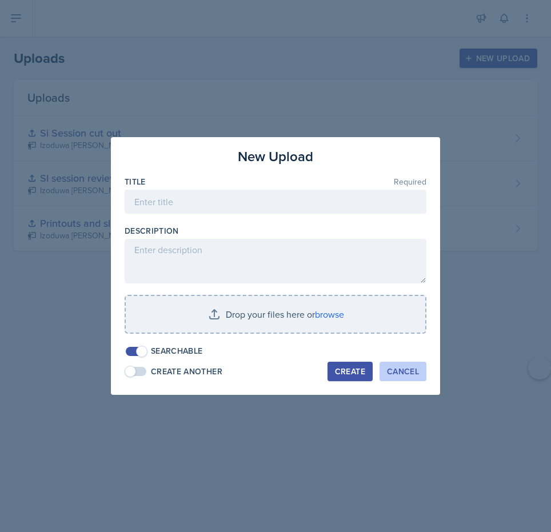
click at [411, 367] on div "Cancel" at bounding box center [403, 371] width 32 height 9
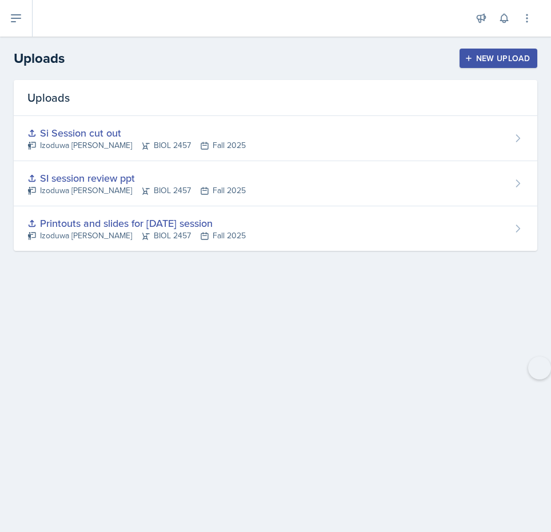
click at [485, 54] on div "New Upload" at bounding box center [498, 58] width 63 height 9
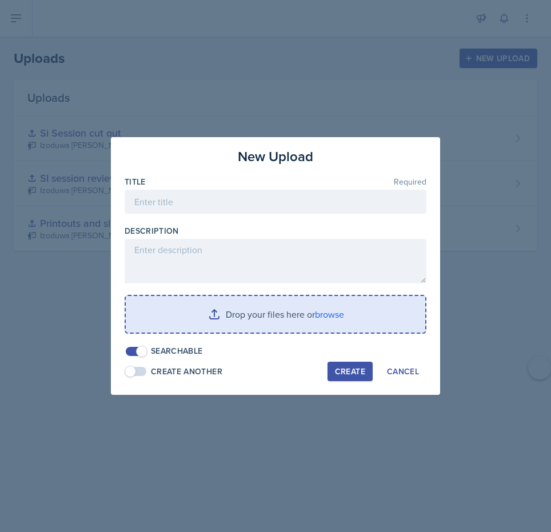
click at [260, 331] on input "file" at bounding box center [275, 314] width 299 height 37
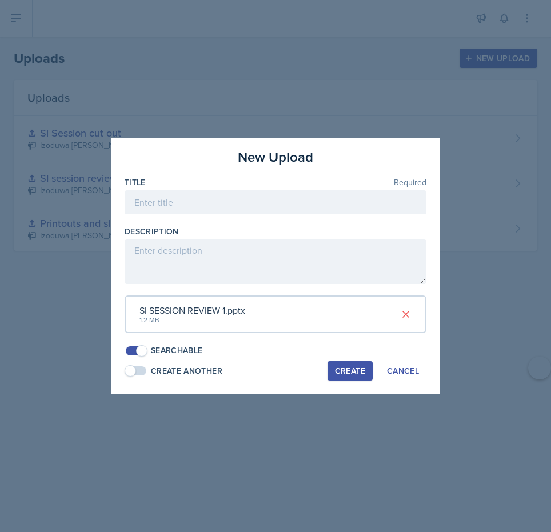
click at [222, 314] on div "SI SESSION REVIEW 1.pptx" at bounding box center [192, 310] width 106 height 14
click at [404, 315] on icon at bounding box center [405, 314] width 11 height 11
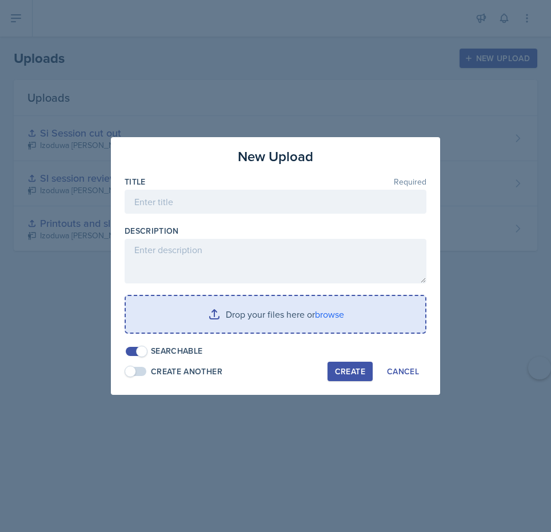
click at [338, 316] on input "file" at bounding box center [275, 314] width 299 height 37
click at [310, 318] on input "file" at bounding box center [275, 314] width 299 height 37
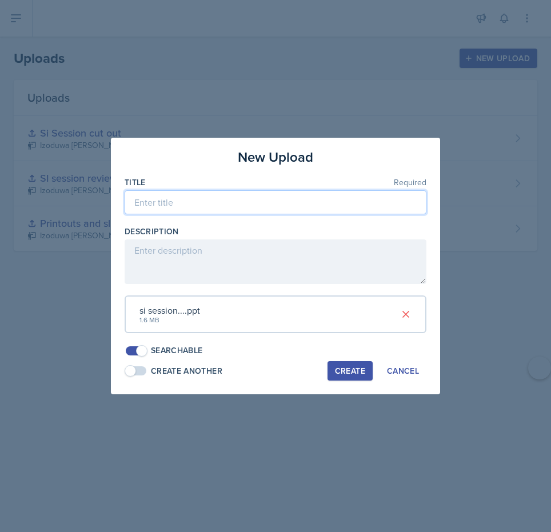
click at [230, 203] on input at bounding box center [276, 202] width 302 height 24
type input "si session instructions"
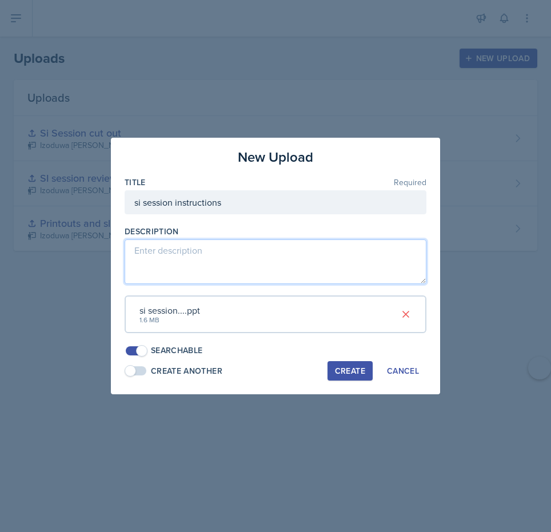
click at [273, 258] on textarea at bounding box center [276, 261] width 302 height 45
type textarea "instructions for students along with videos and links for quizziz"
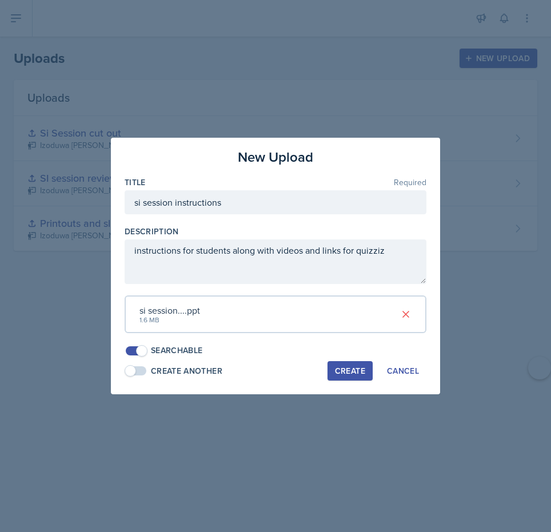
click at [341, 364] on button "Create" at bounding box center [349, 370] width 45 height 19
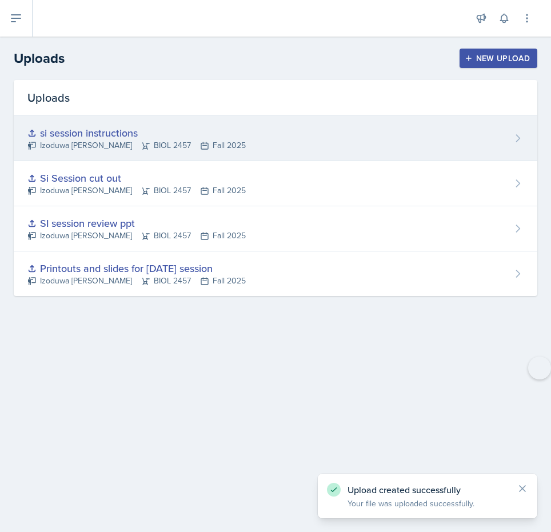
click at [458, 139] on div "si session instructions Izoduwa Omoruyi BIOL 2457 Fall 2025" at bounding box center [276, 138] width 524 height 45
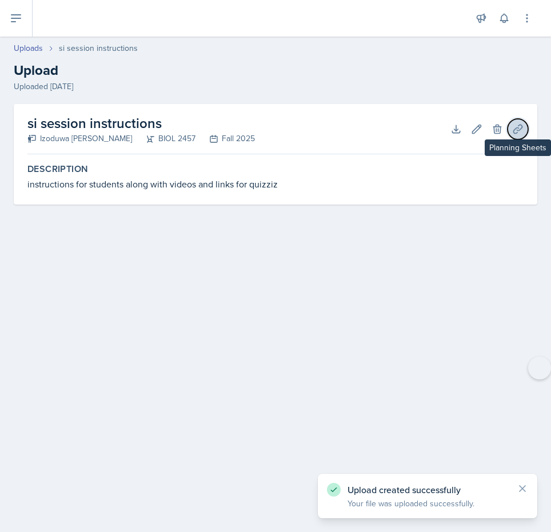
click at [513, 133] on icon at bounding box center [517, 128] width 11 height 11
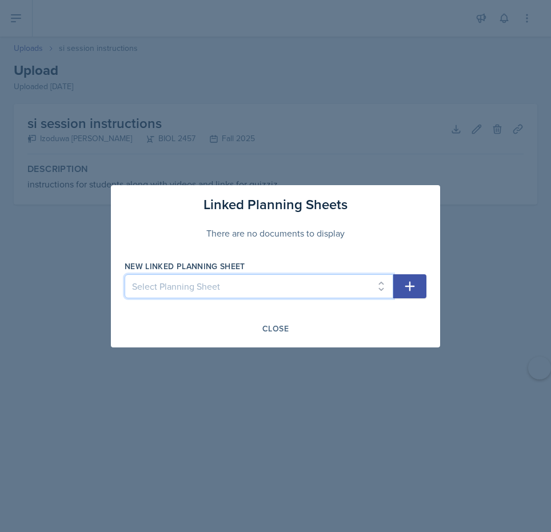
click at [388, 289] on select "Select Planning Sheet Sep 17th, 2025 Sep 15th, 2025 Sep 9th, 2025 Sep 8th, 2025…" at bounding box center [259, 286] width 269 height 24
select select "adc4db79-6cda-46b2-bab6-3649adc2393d"
click at [125, 274] on select "Select Planning Sheet Sep 17th, 2025 Sep 15th, 2025 Sep 9th, 2025 Sep 8th, 2025…" at bounding box center [259, 286] width 269 height 24
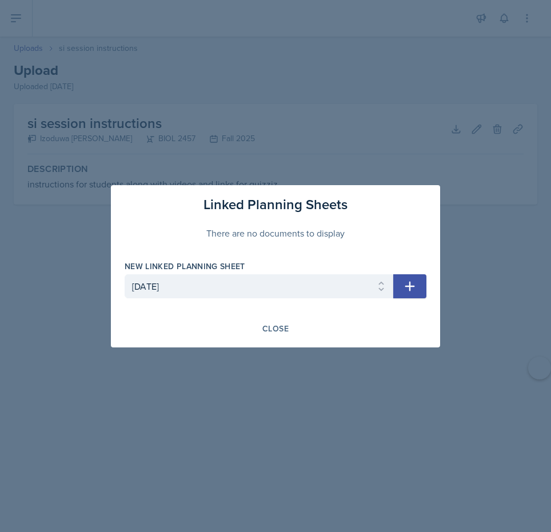
click at [407, 290] on icon "button" at bounding box center [410, 286] width 14 height 14
select select
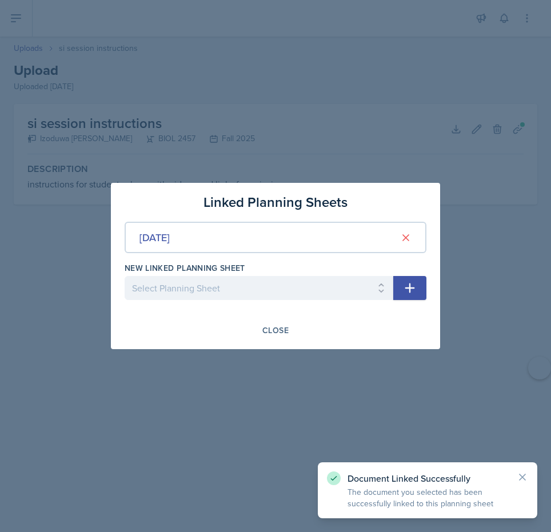
click at [476, 331] on div at bounding box center [275, 266] width 551 height 532
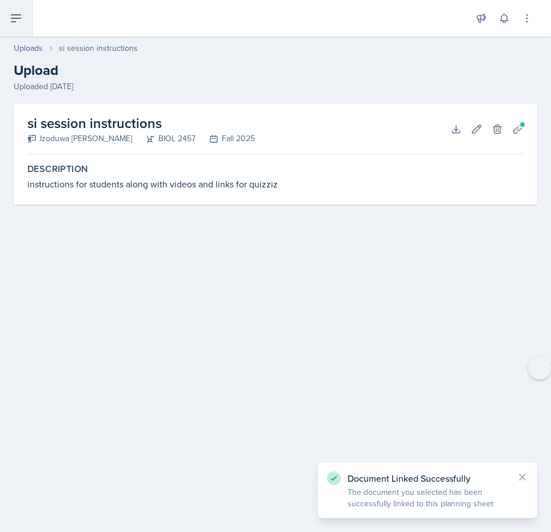
click at [24, 22] on button at bounding box center [16, 18] width 33 height 37
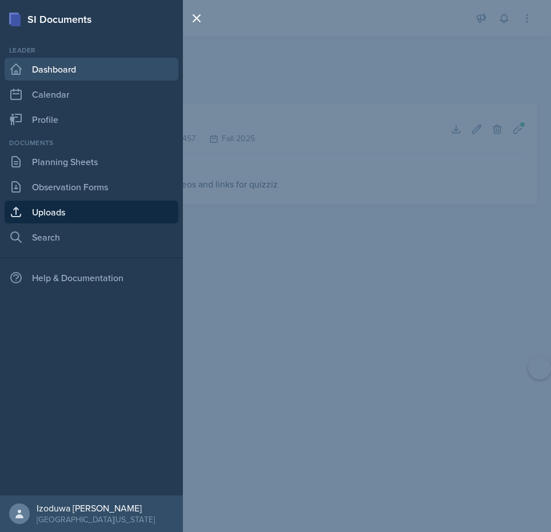
click at [62, 62] on link "Dashboard" at bounding box center [92, 69] width 174 height 23
